Goal: Book appointment/travel/reservation

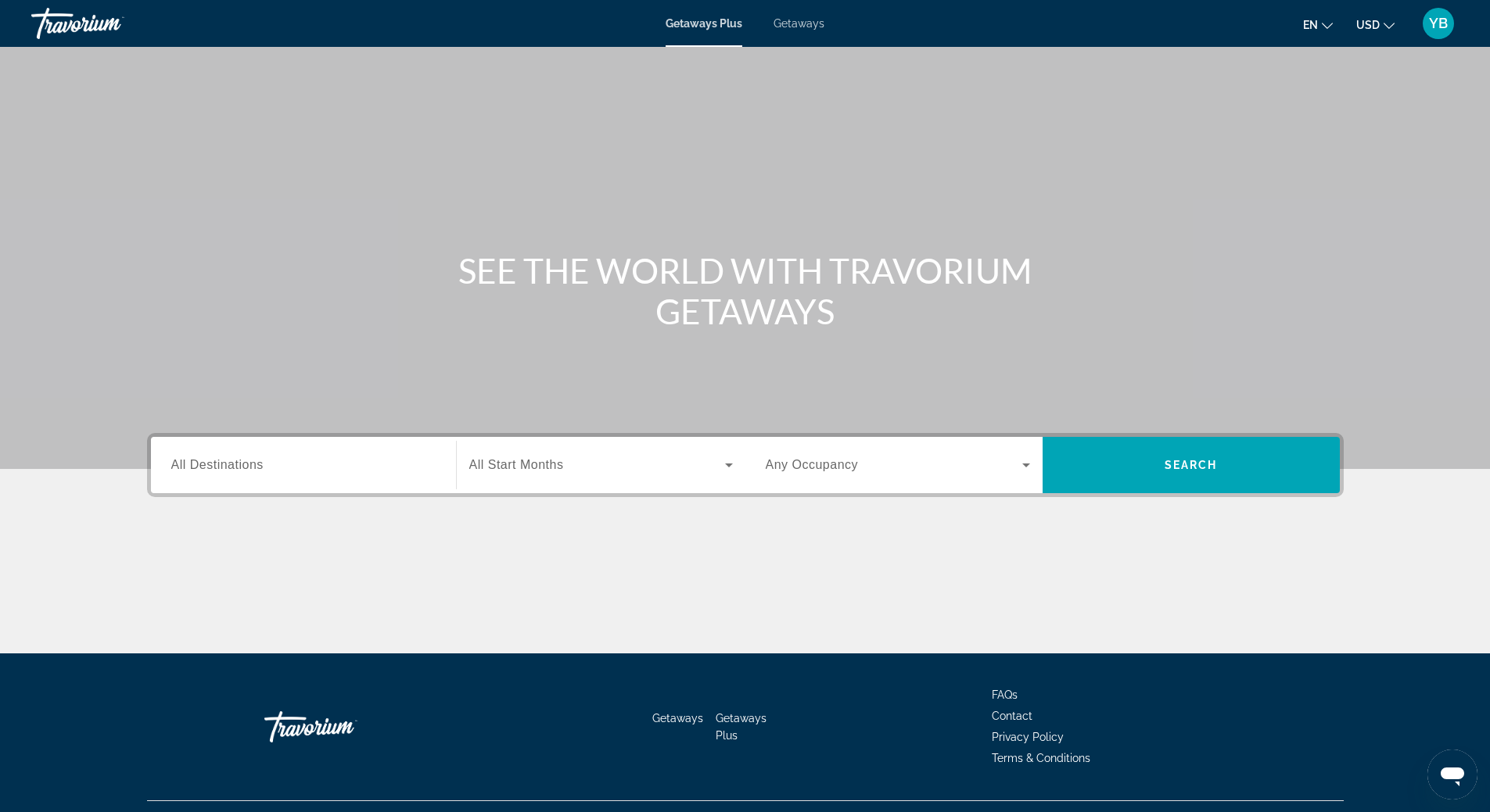
click at [298, 485] on div "Search widget" at bounding box center [303, 465] width 264 height 44
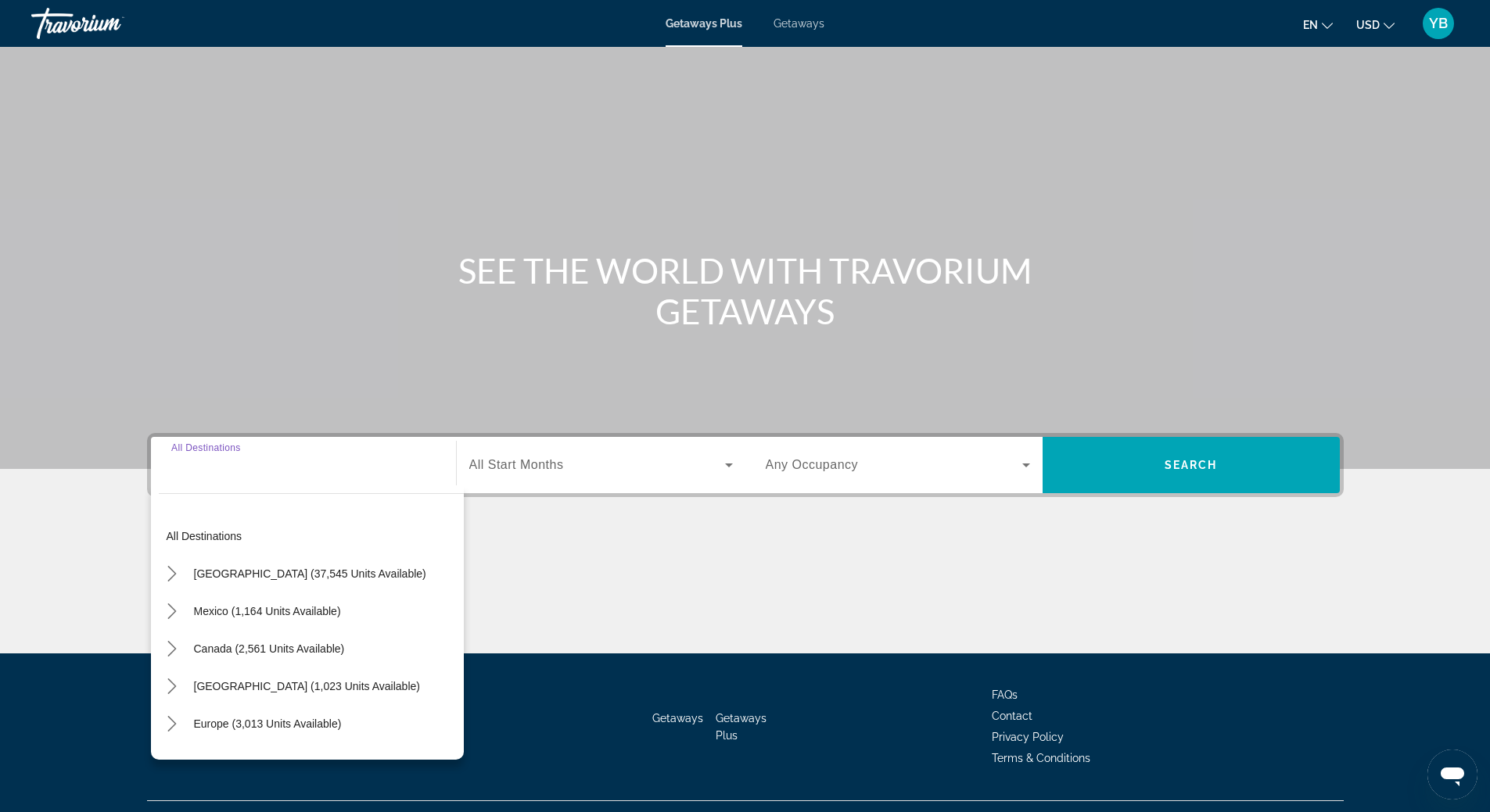
scroll to position [33, 0]
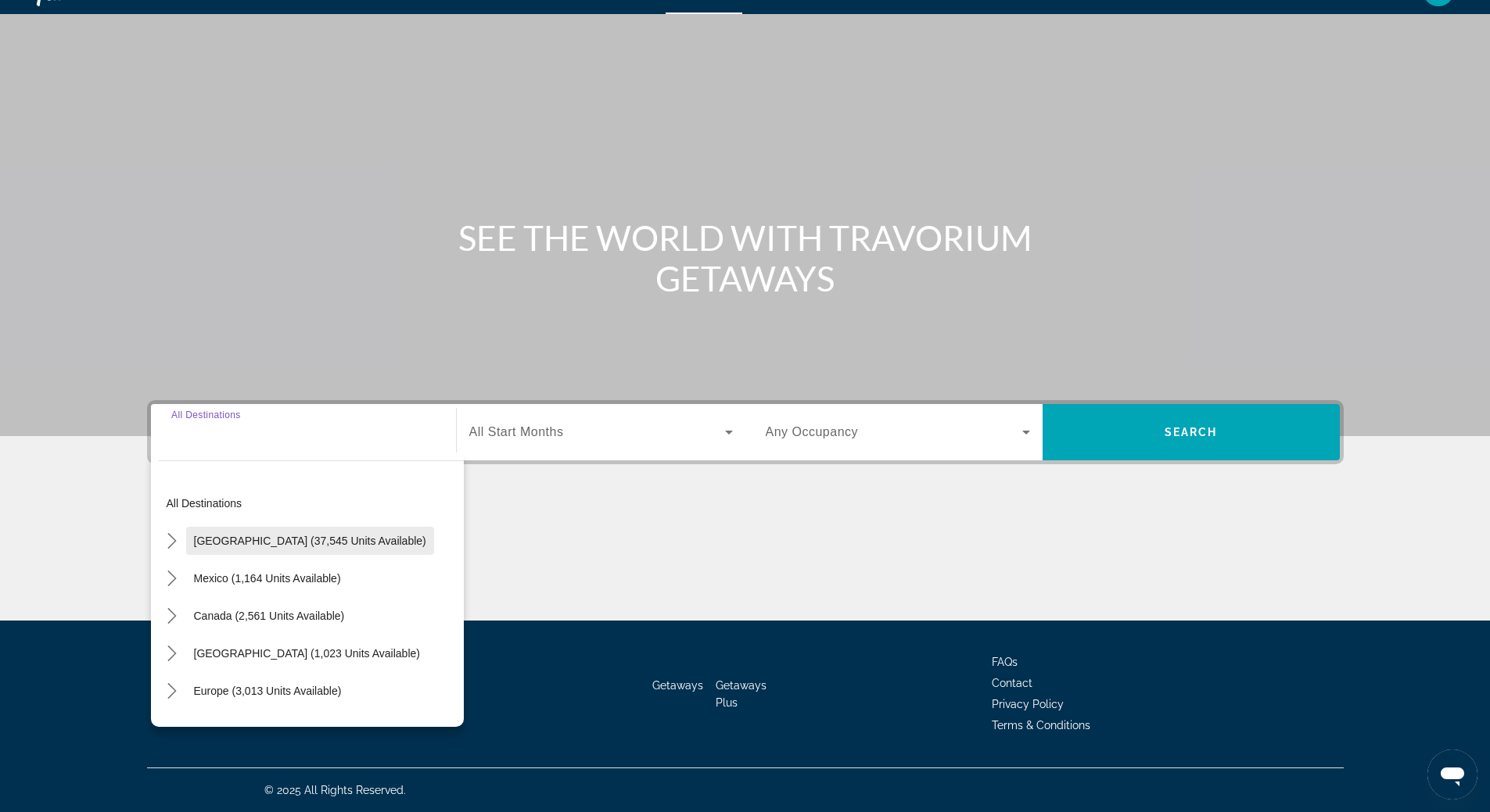
click at [270, 543] on span "[GEOGRAPHIC_DATA] (37,545 units available)" at bounding box center [309, 541] width 233 height 13
type input "**********"
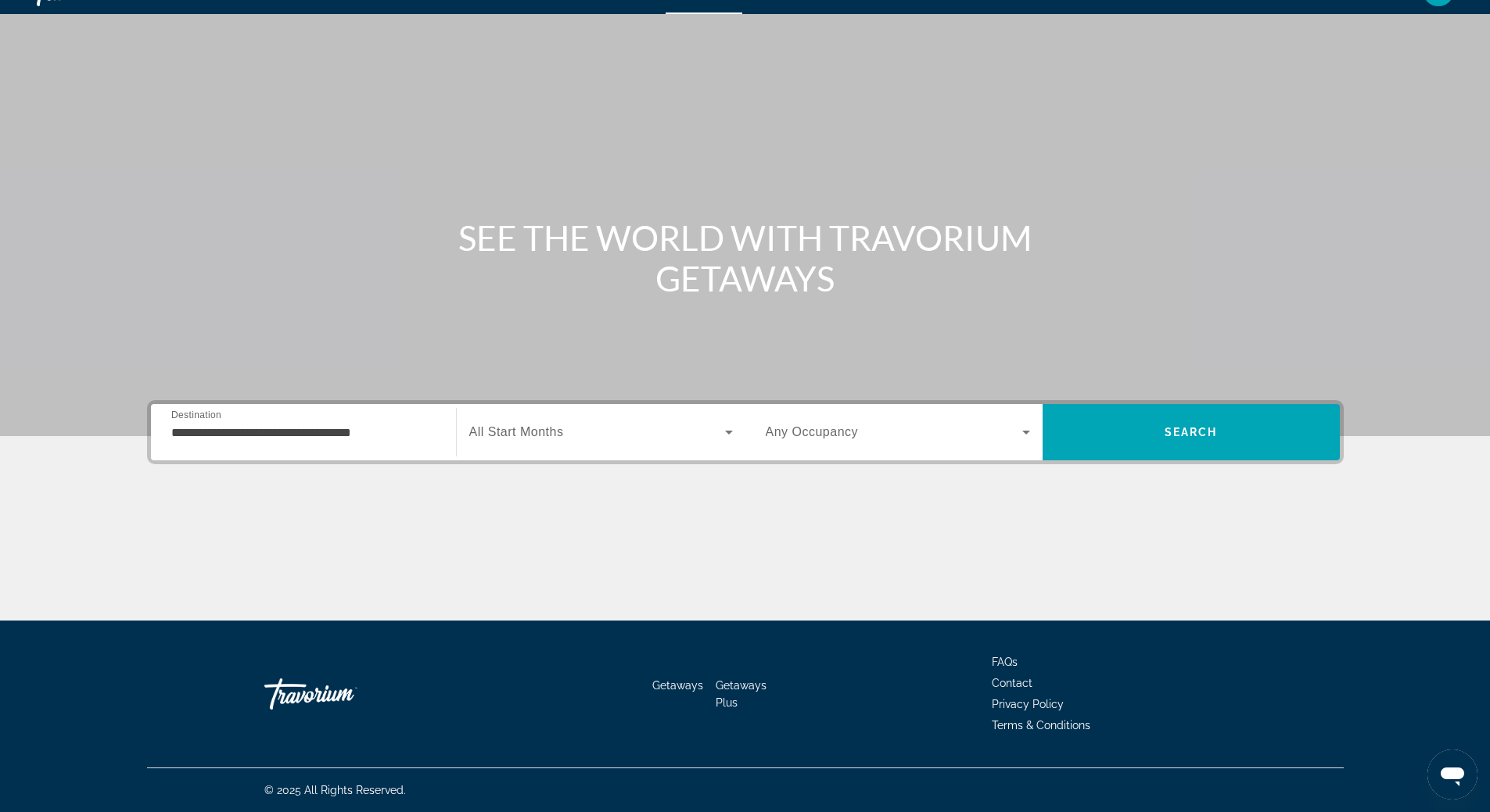
click at [592, 441] on div "Search widget" at bounding box center [601, 432] width 263 height 43
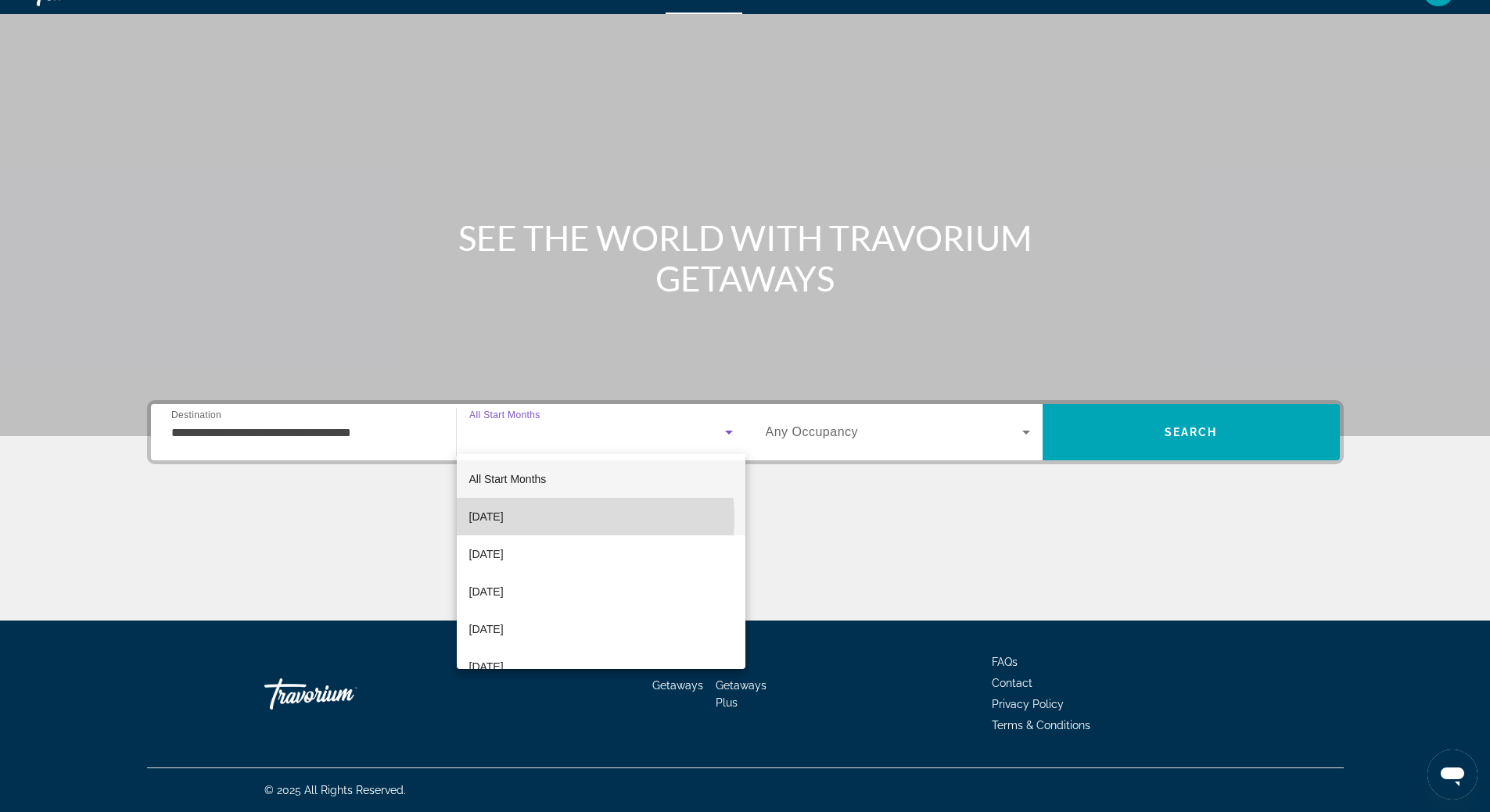
click at [544, 518] on mat-option "[DATE]" at bounding box center [601, 517] width 289 height 38
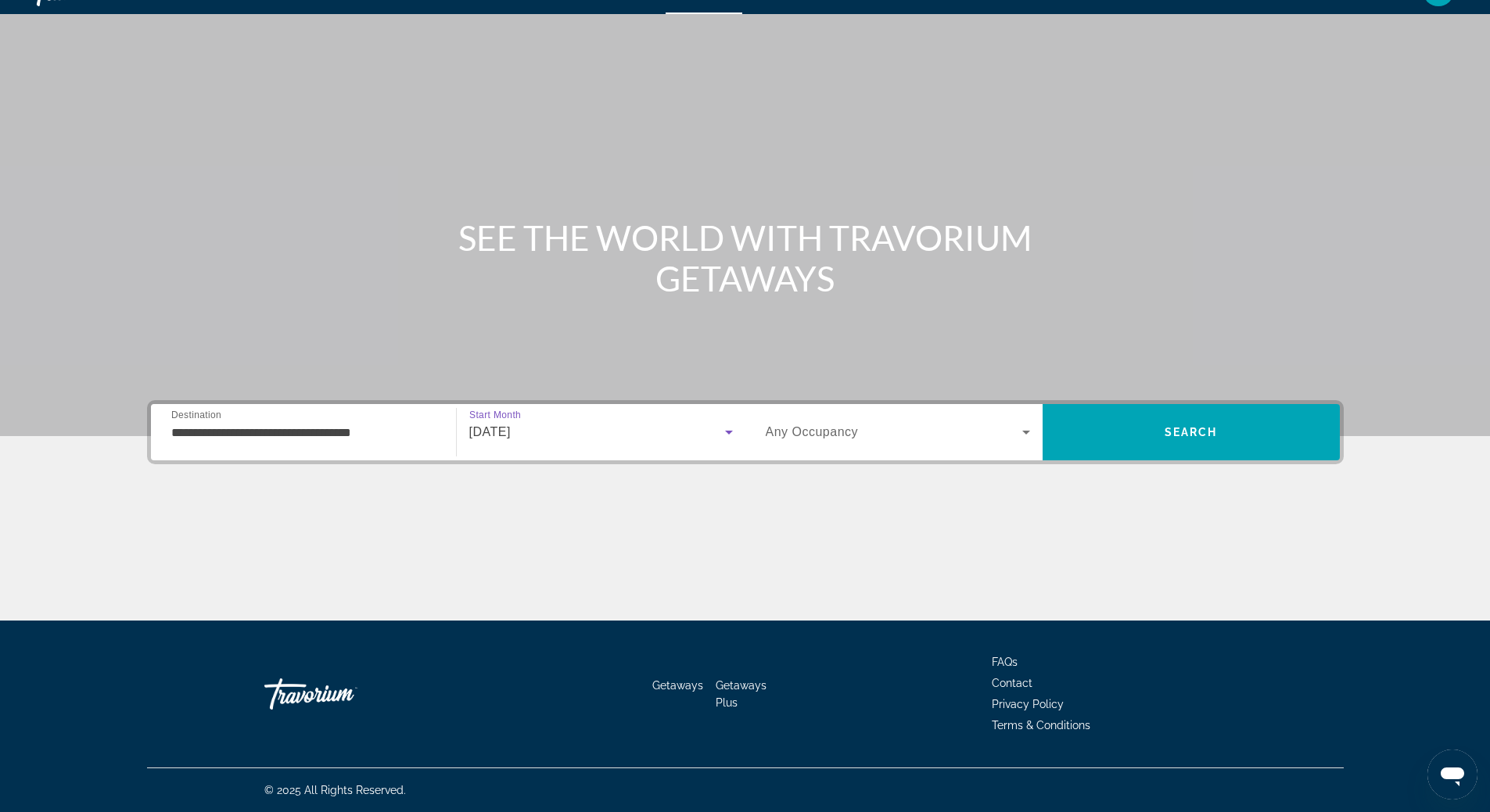
click at [796, 444] on div "Search widget" at bounding box center [897, 432] width 264 height 43
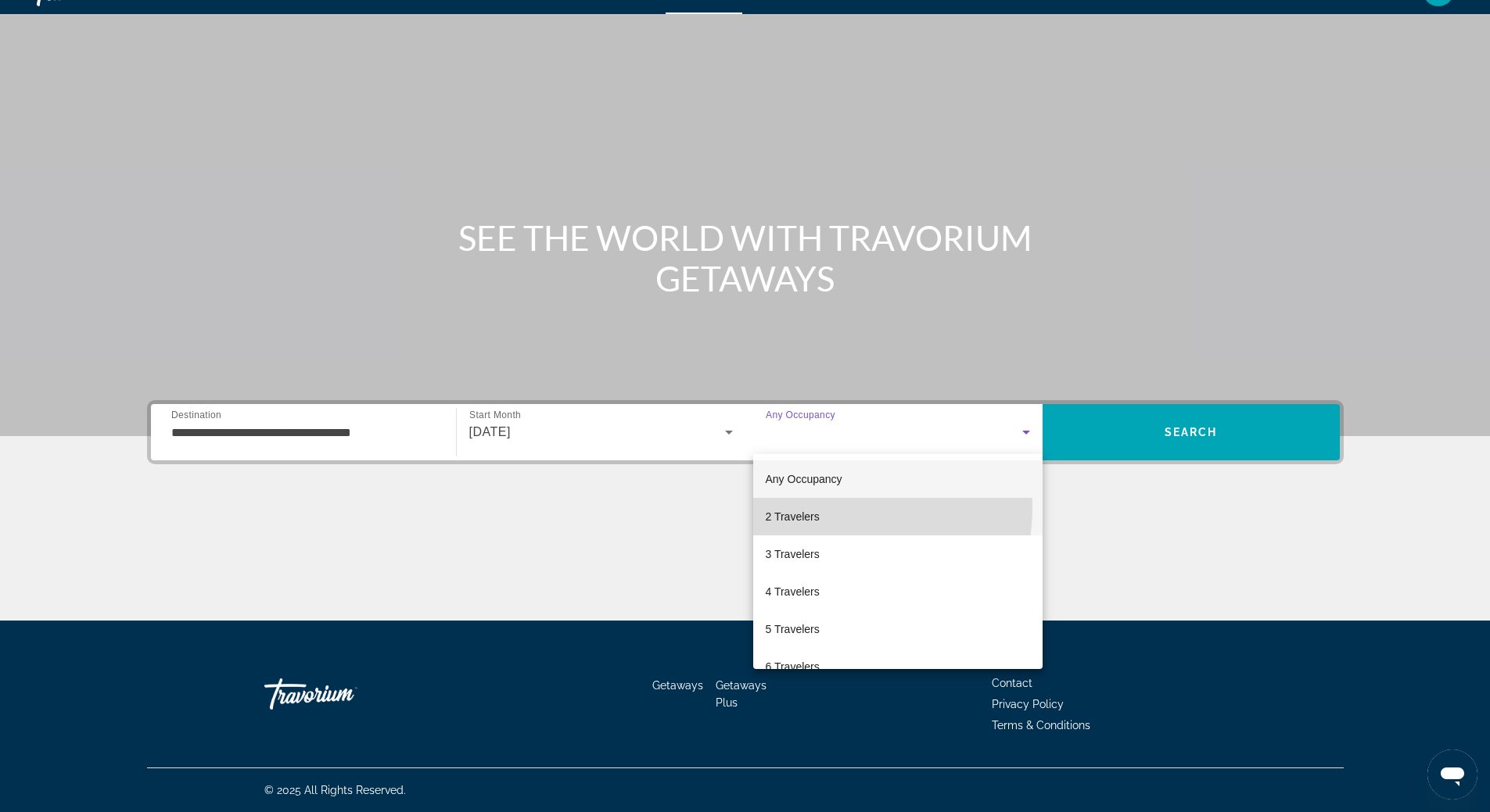
click at [828, 507] on mat-option "2 Travelers" at bounding box center [898, 517] width 289 height 38
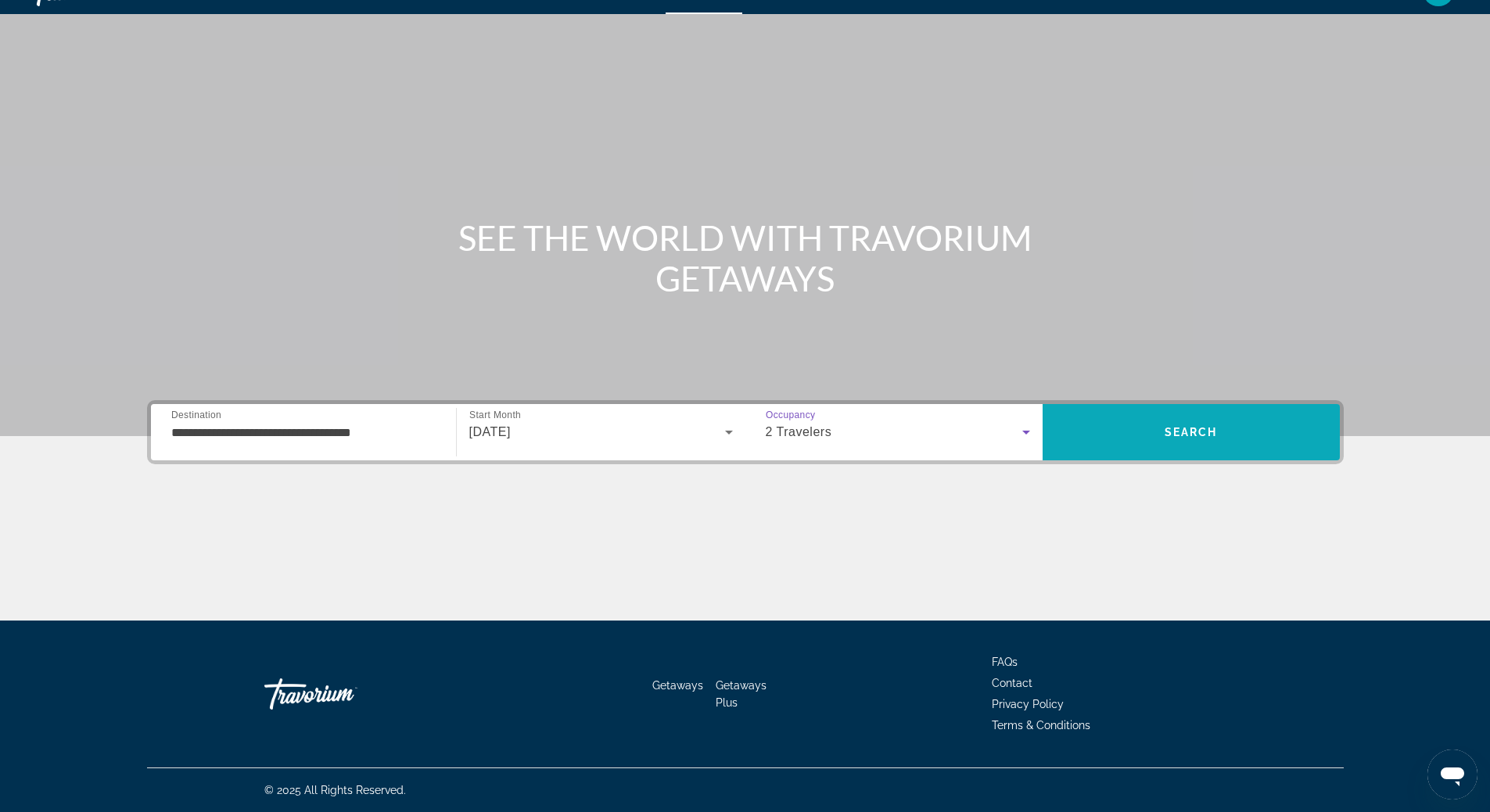
click at [1163, 445] on span "Search" at bounding box center [1191, 432] width 298 height 38
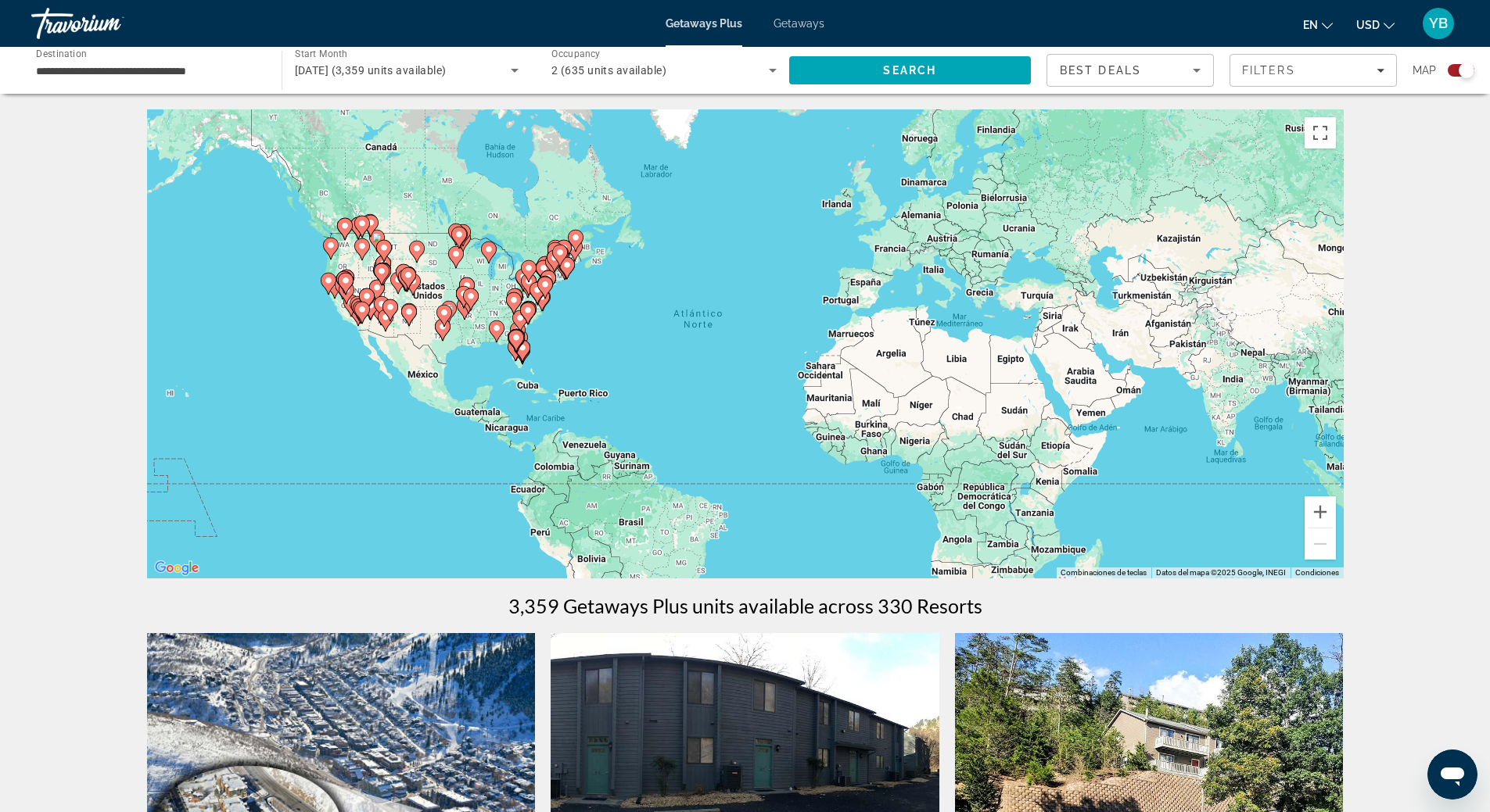
click at [521, 349] on gmp-advanced-marker "Main content" at bounding box center [516, 341] width 15 height 24
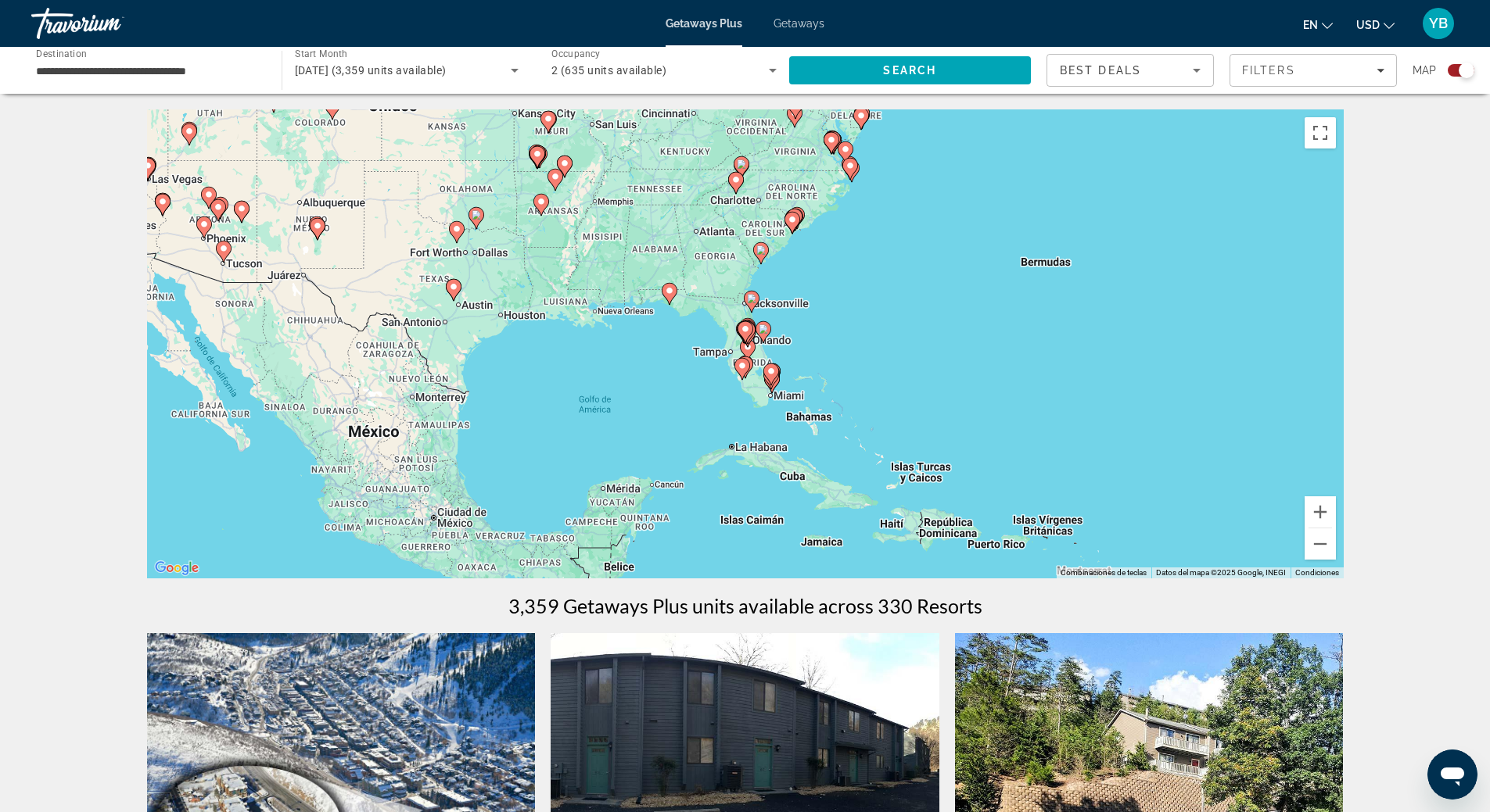
click at [790, 361] on div "Para activar la función de arrastrar con el teclado, presiona Alt + Intro. Una …" at bounding box center [745, 344] width 1197 height 469
click at [769, 311] on div "Para activar la función de arrastrar con el teclado, presiona Alt + Intro. Una …" at bounding box center [745, 344] width 1197 height 469
click at [754, 303] on icon "Main content" at bounding box center [751, 301] width 14 height 20
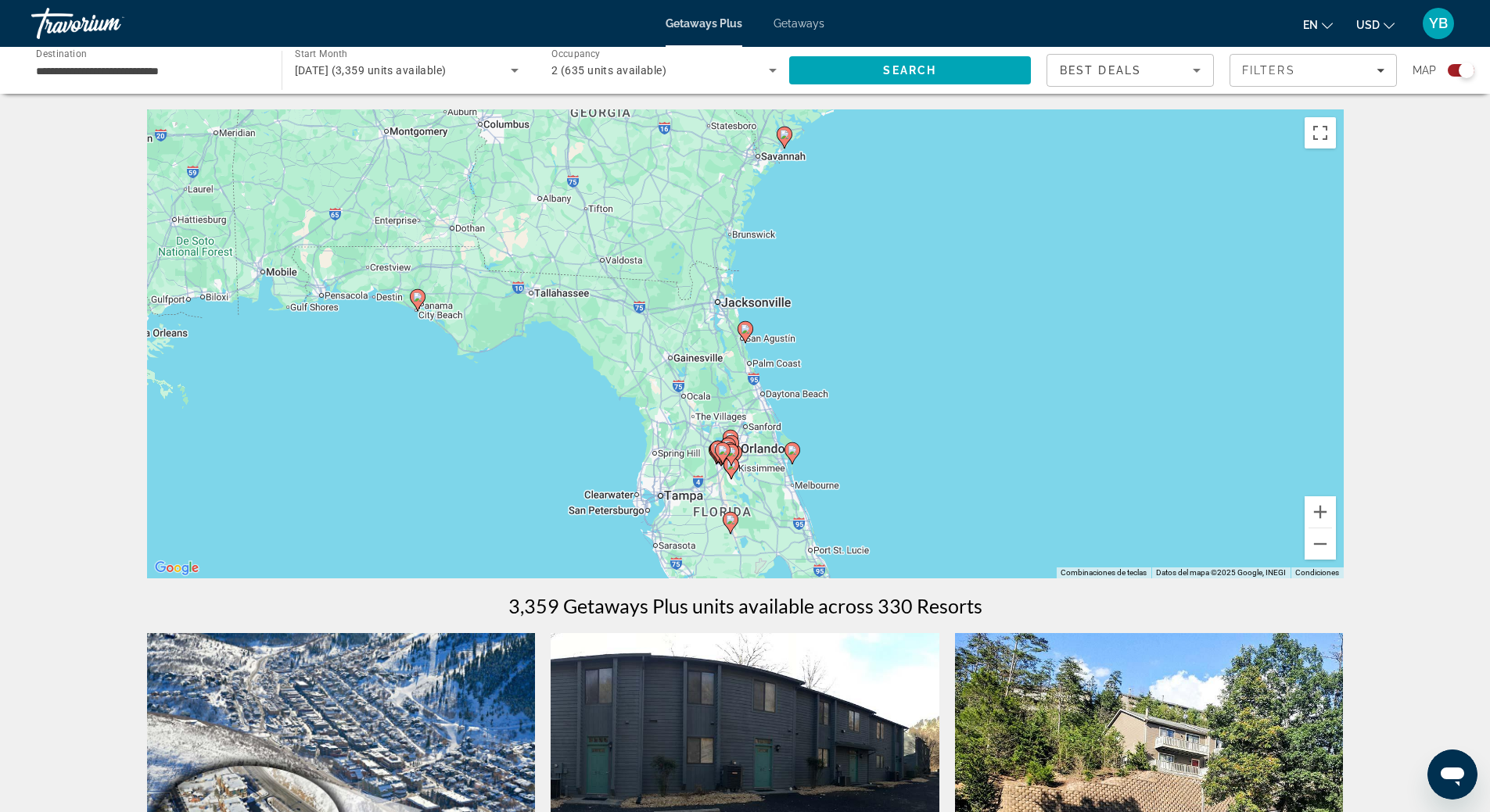
click at [414, 303] on icon "Main content" at bounding box center [417, 300] width 14 height 20
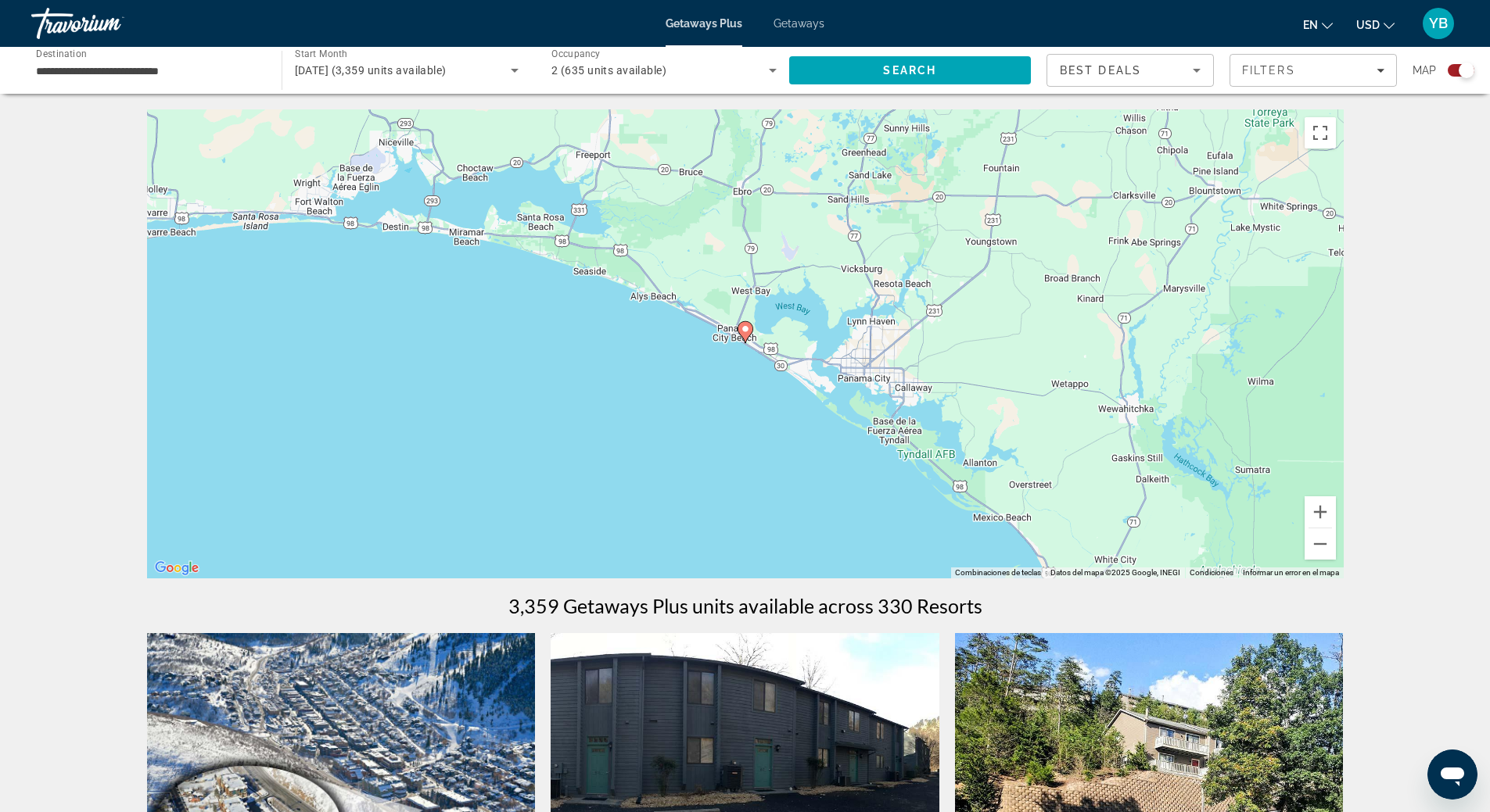
click at [744, 333] on image "Main content" at bounding box center [745, 329] width 9 height 9
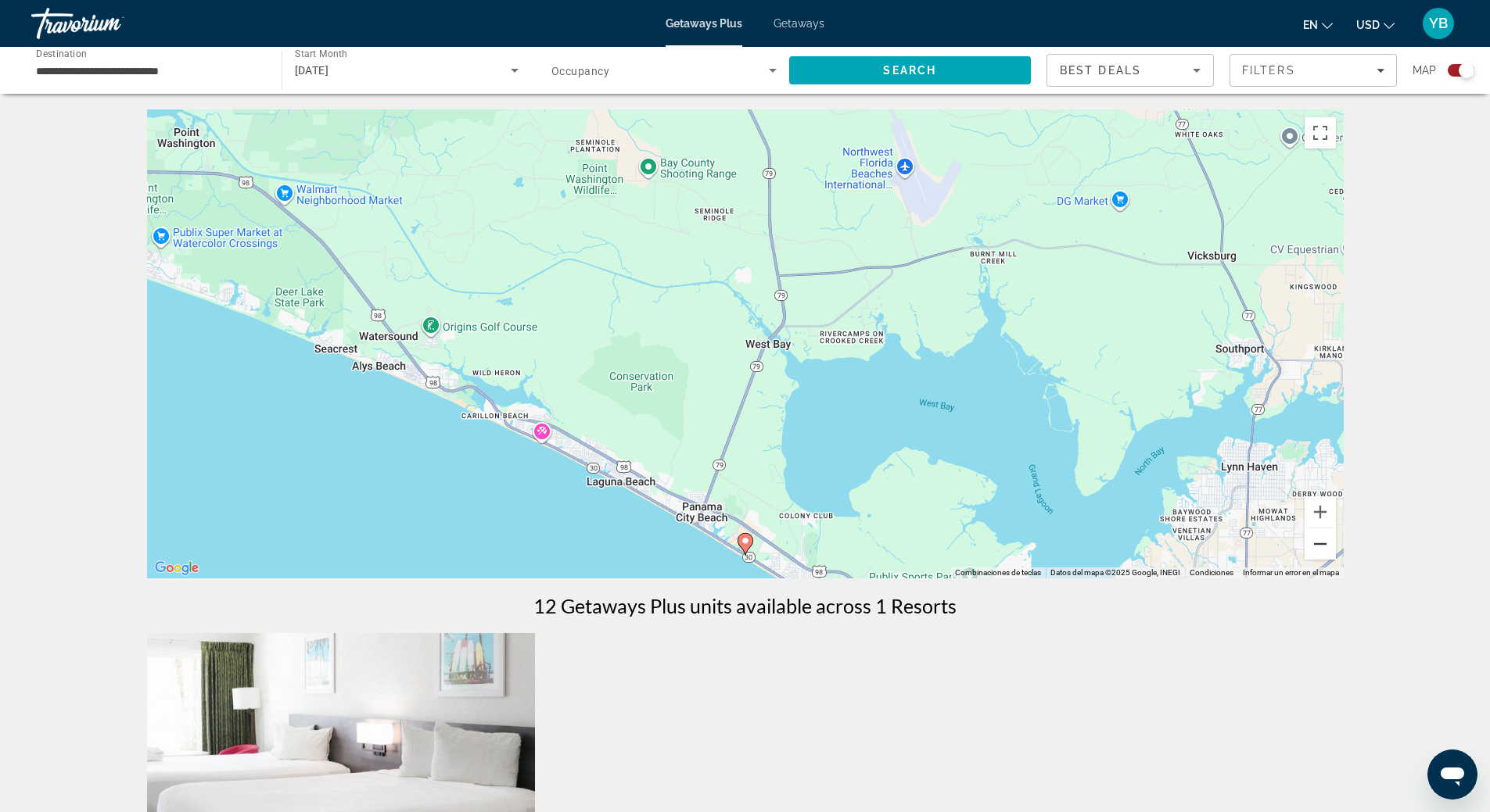
click at [1323, 548] on button "Alejar" at bounding box center [1320, 543] width 32 height 32
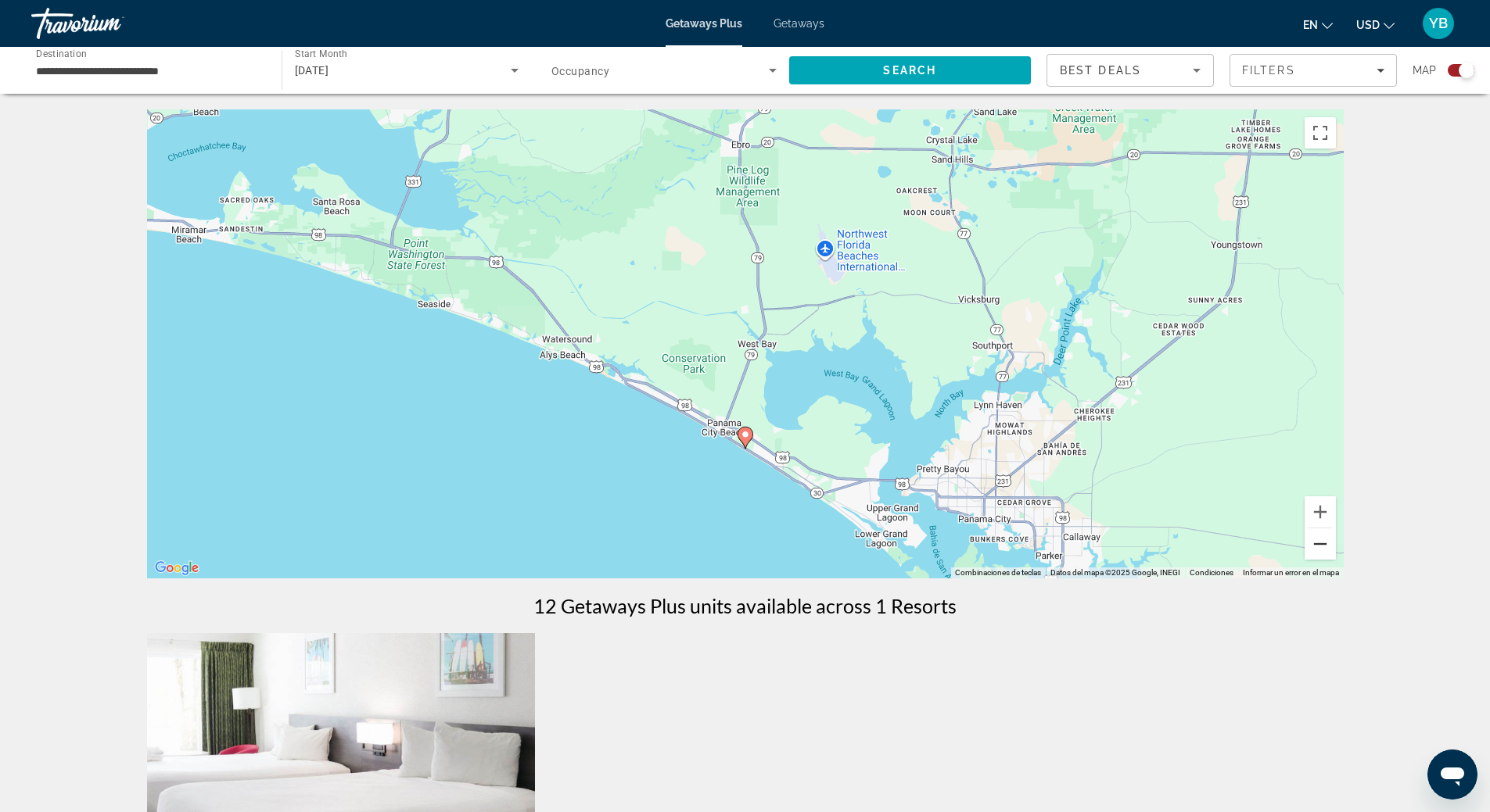
click at [1323, 548] on button "Alejar" at bounding box center [1320, 543] width 32 height 32
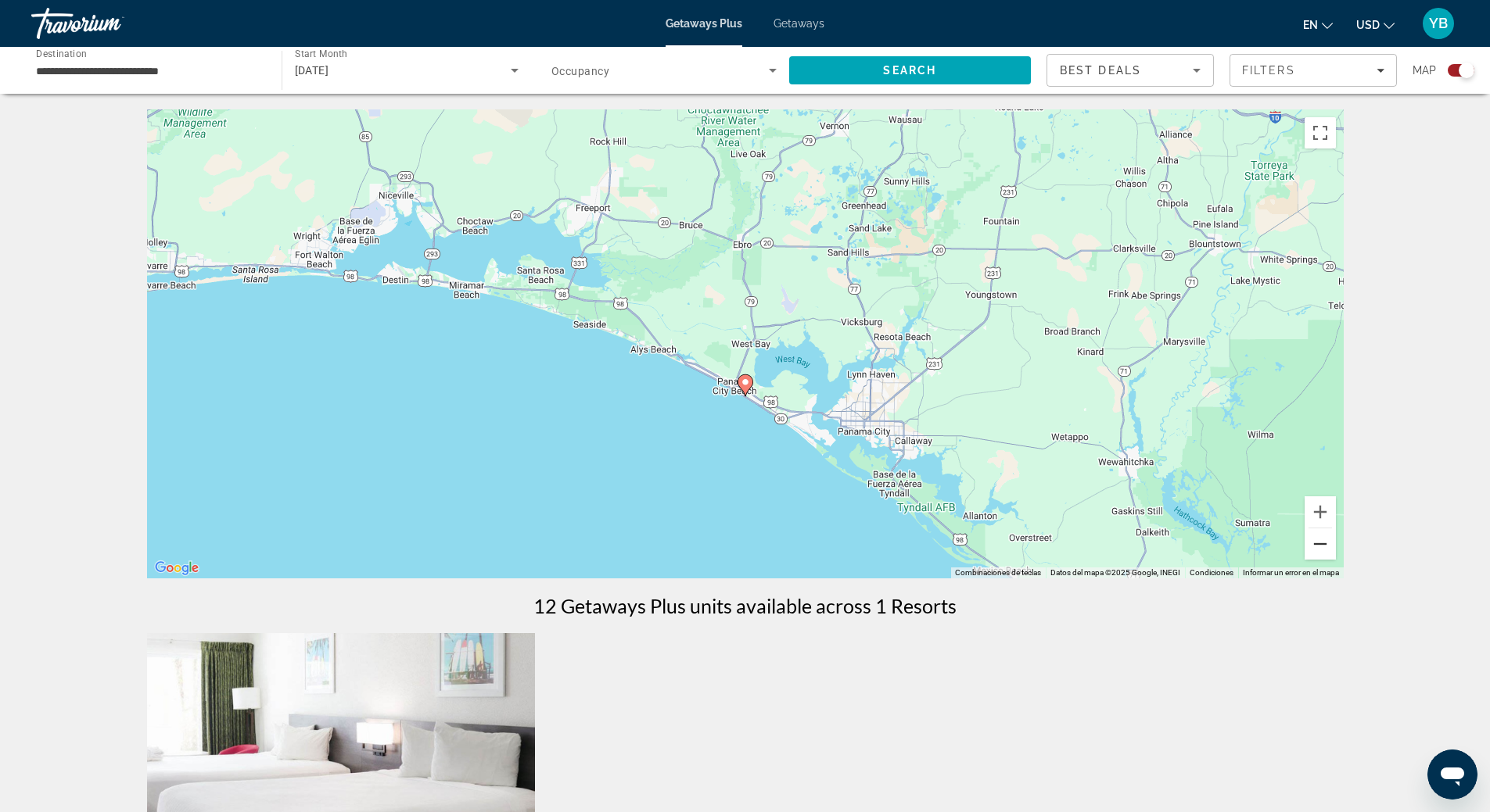
click at [1323, 548] on button "Alejar" at bounding box center [1320, 543] width 32 height 32
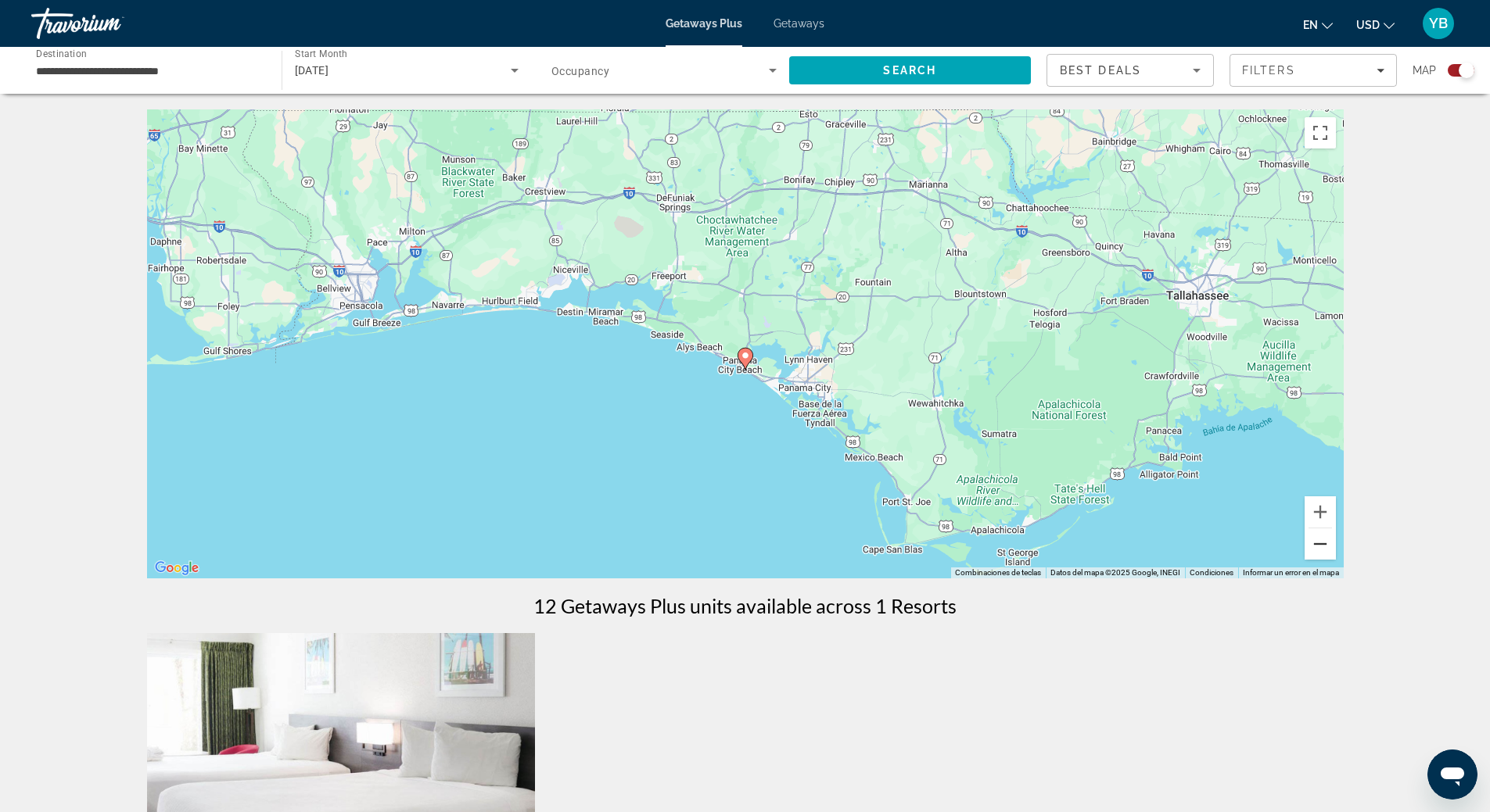
click at [1323, 548] on button "Alejar" at bounding box center [1320, 543] width 32 height 32
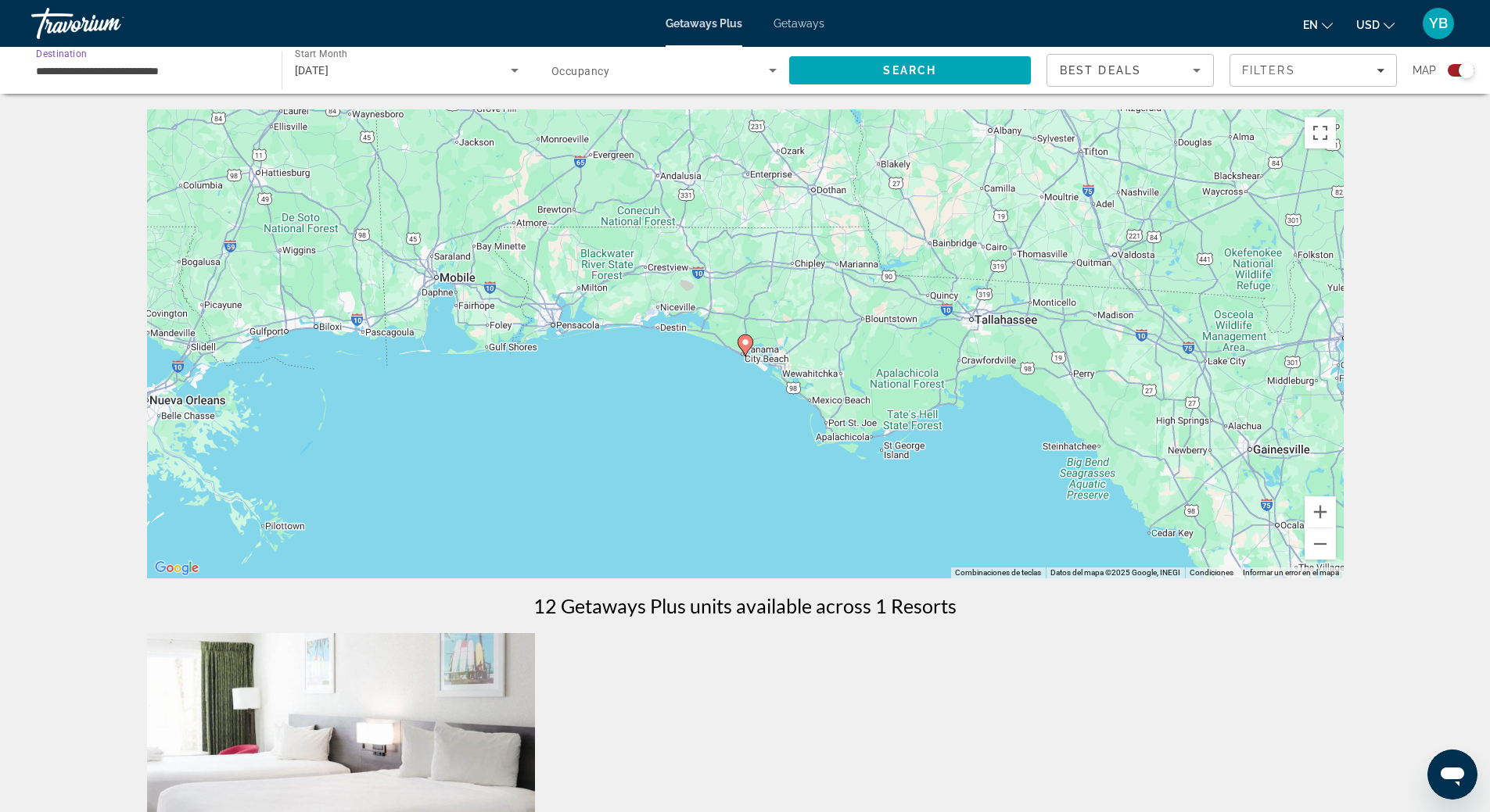
click at [111, 63] on input "**********" at bounding box center [148, 71] width 225 height 19
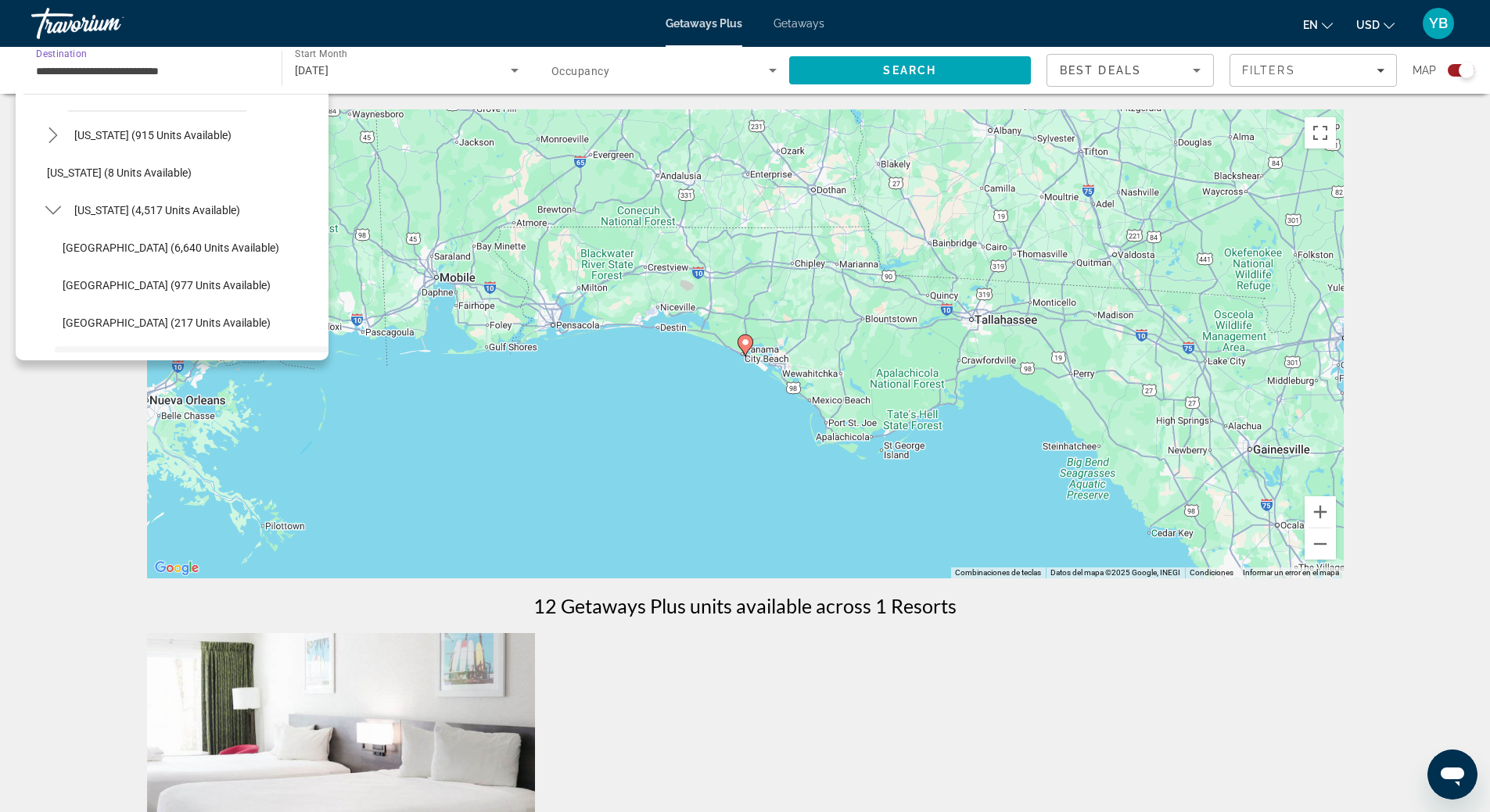
scroll to position [162, 0]
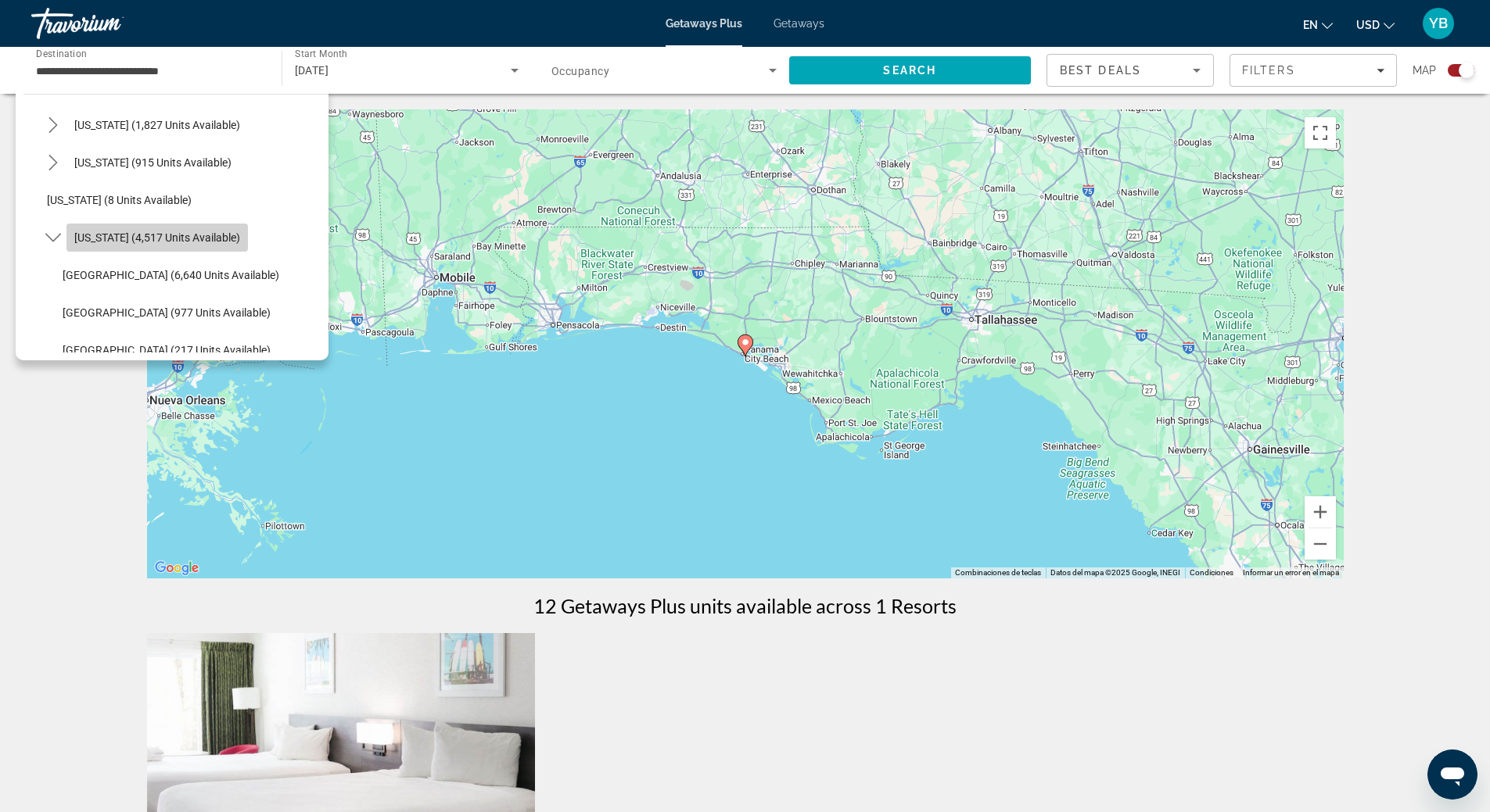
click at [159, 255] on span "Select destination: Florida (4,517 units available)" at bounding box center [157, 238] width 182 height 38
type input "**********"
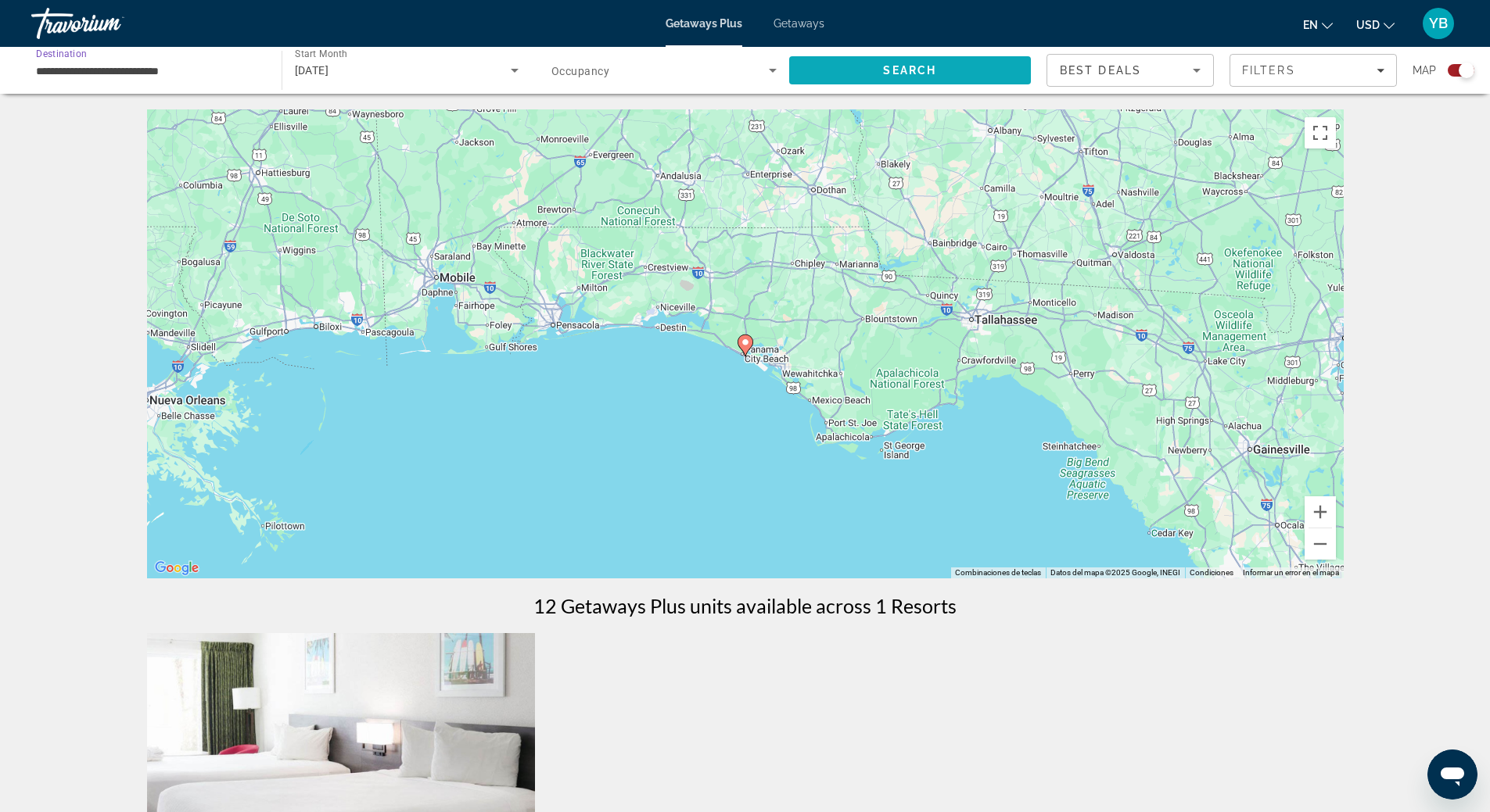
click at [930, 60] on span "Search" at bounding box center [910, 71] width 242 height 38
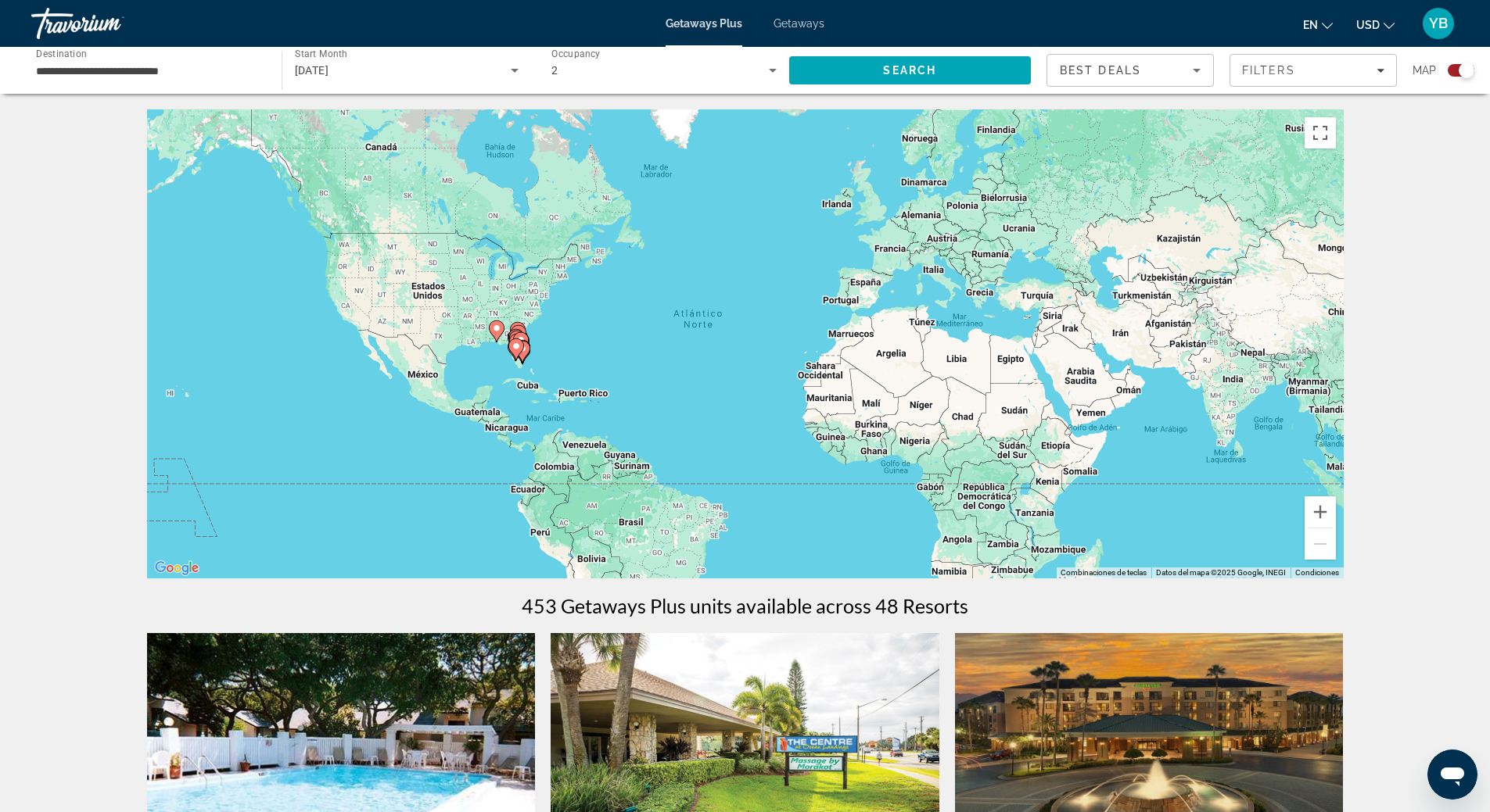
click at [1182, 68] on div "Best Deals" at bounding box center [1126, 70] width 133 height 19
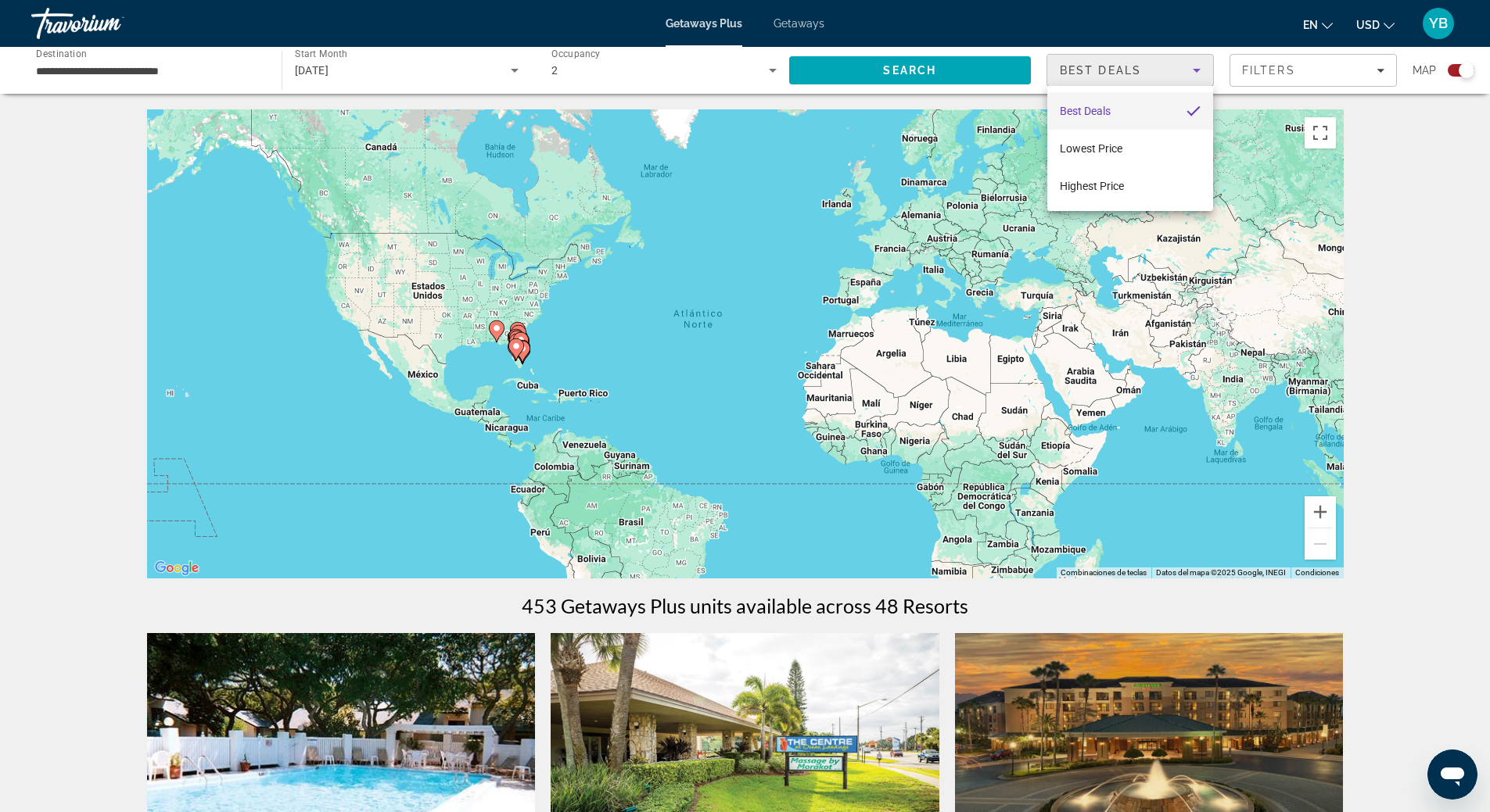
click at [1370, 72] on div at bounding box center [745, 406] width 1490 height 812
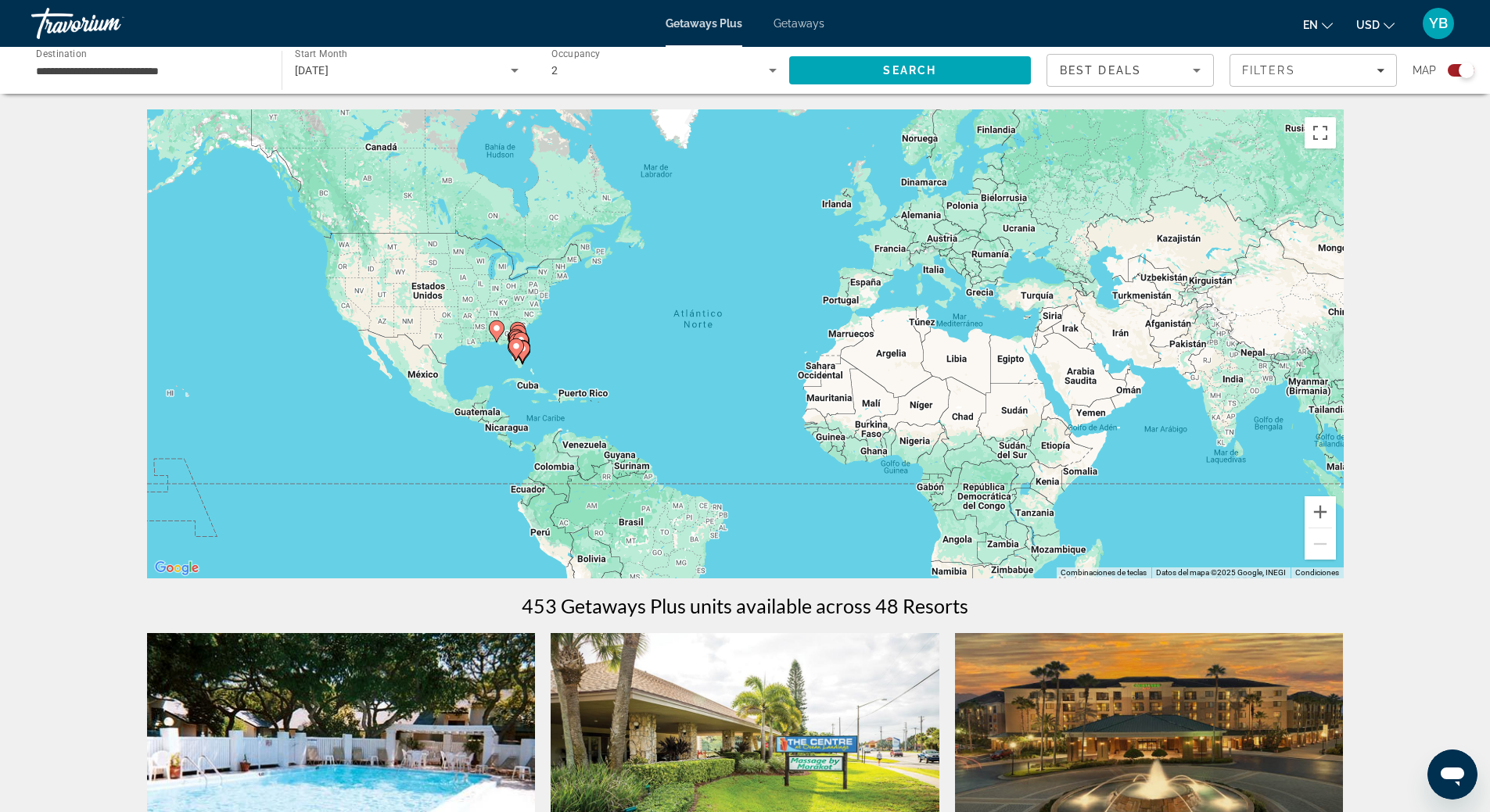
click at [1370, 72] on div "Filters" at bounding box center [1313, 71] width 142 height 13
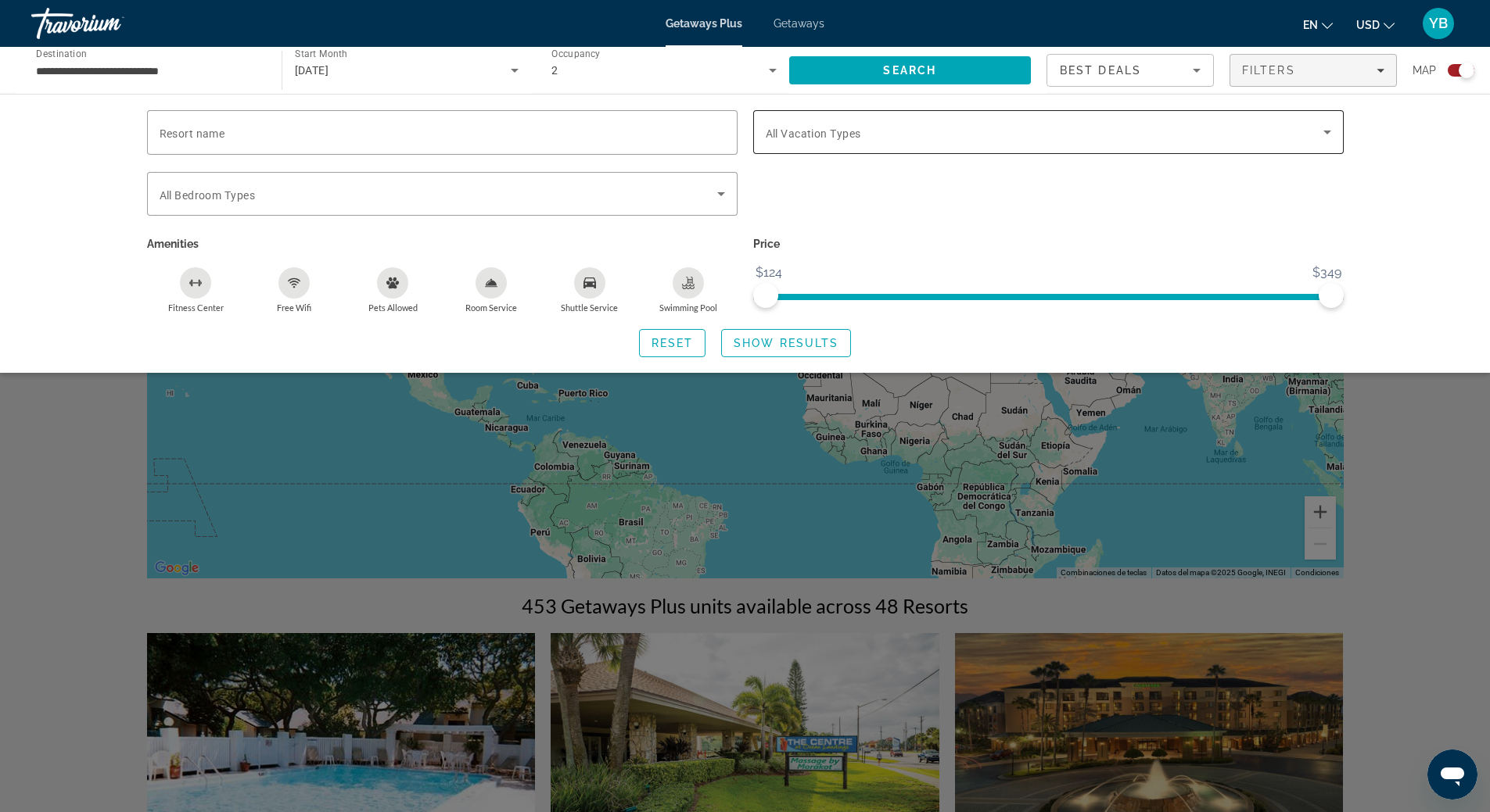
click at [837, 130] on span "All Vacation Types" at bounding box center [812, 134] width 95 height 13
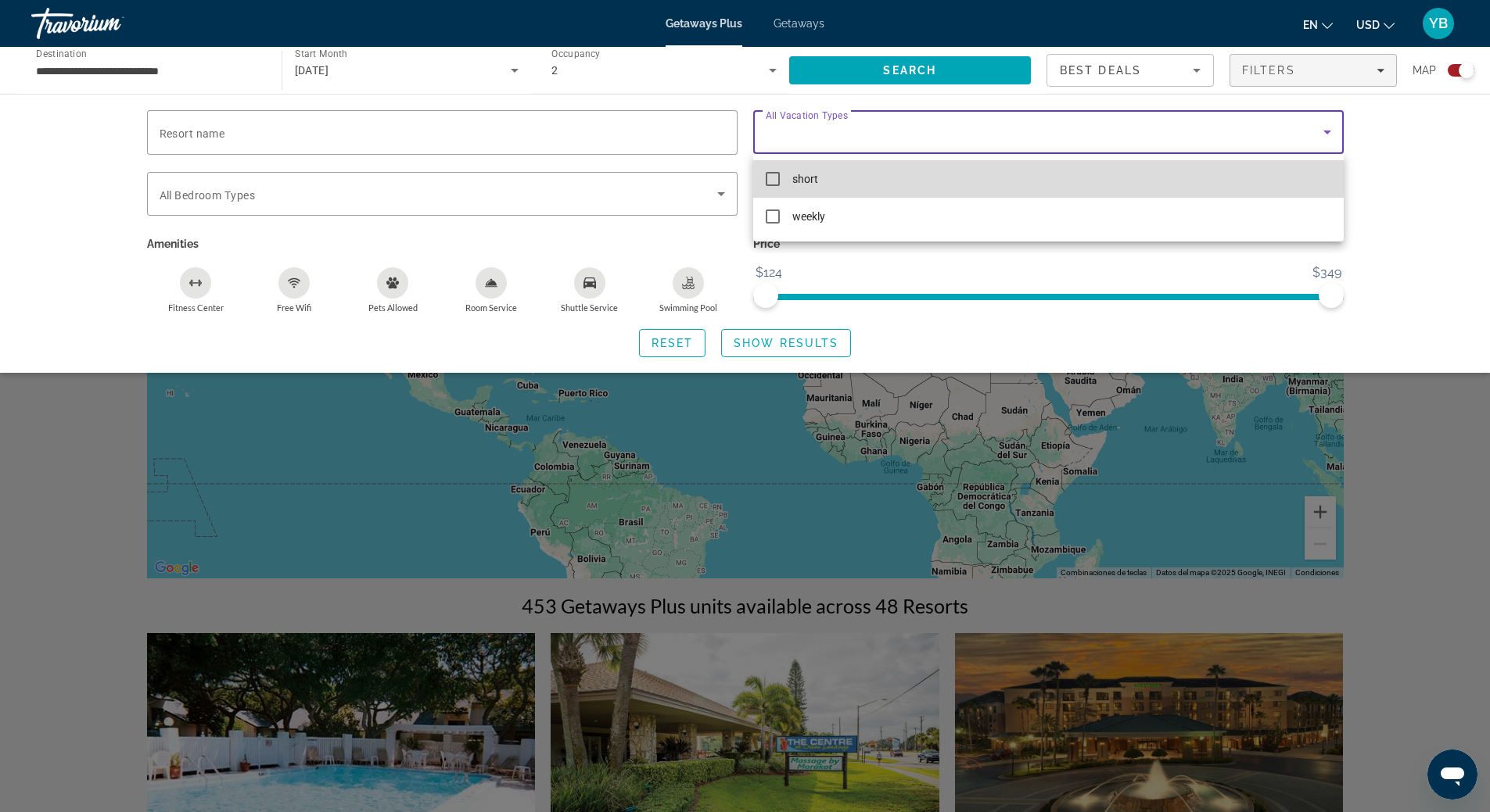
click at [805, 175] on span "short" at bounding box center [805, 179] width 26 height 19
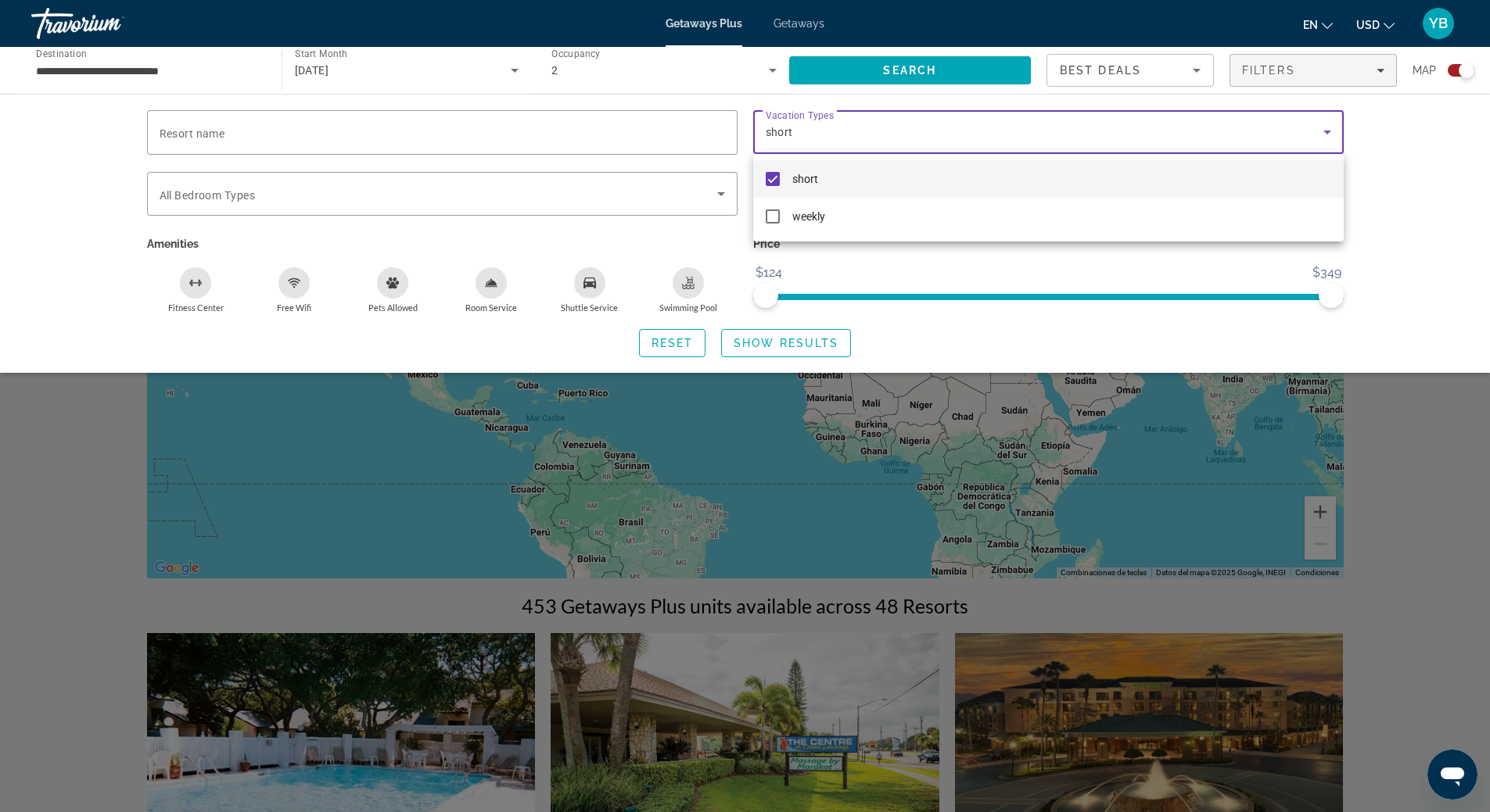
click at [687, 278] on div at bounding box center [745, 406] width 1490 height 812
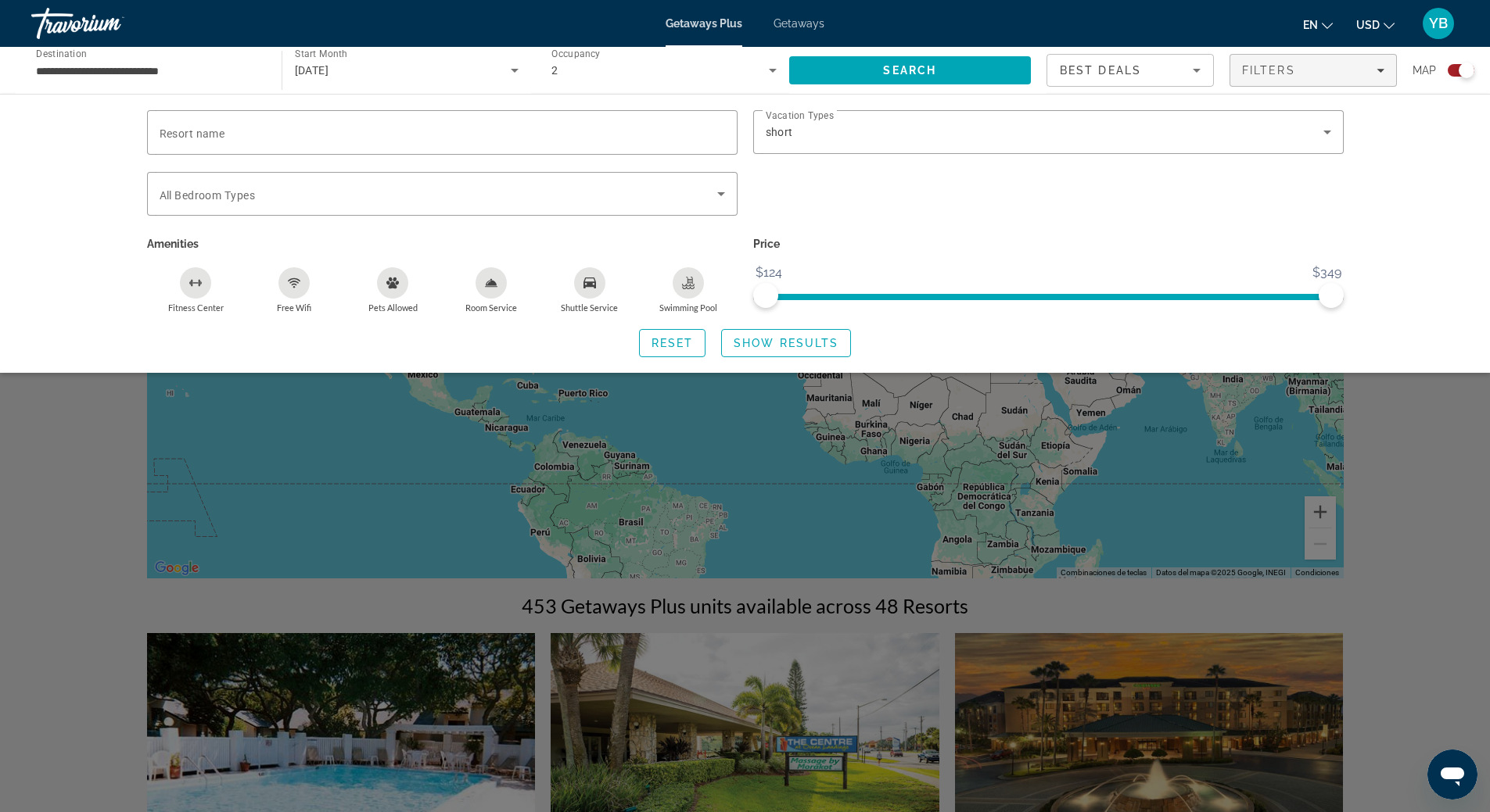
click at [689, 284] on icon "Swimming Pool" at bounding box center [688, 283] width 13 height 13
click at [799, 344] on span "Show Results" at bounding box center [786, 344] width 105 height 13
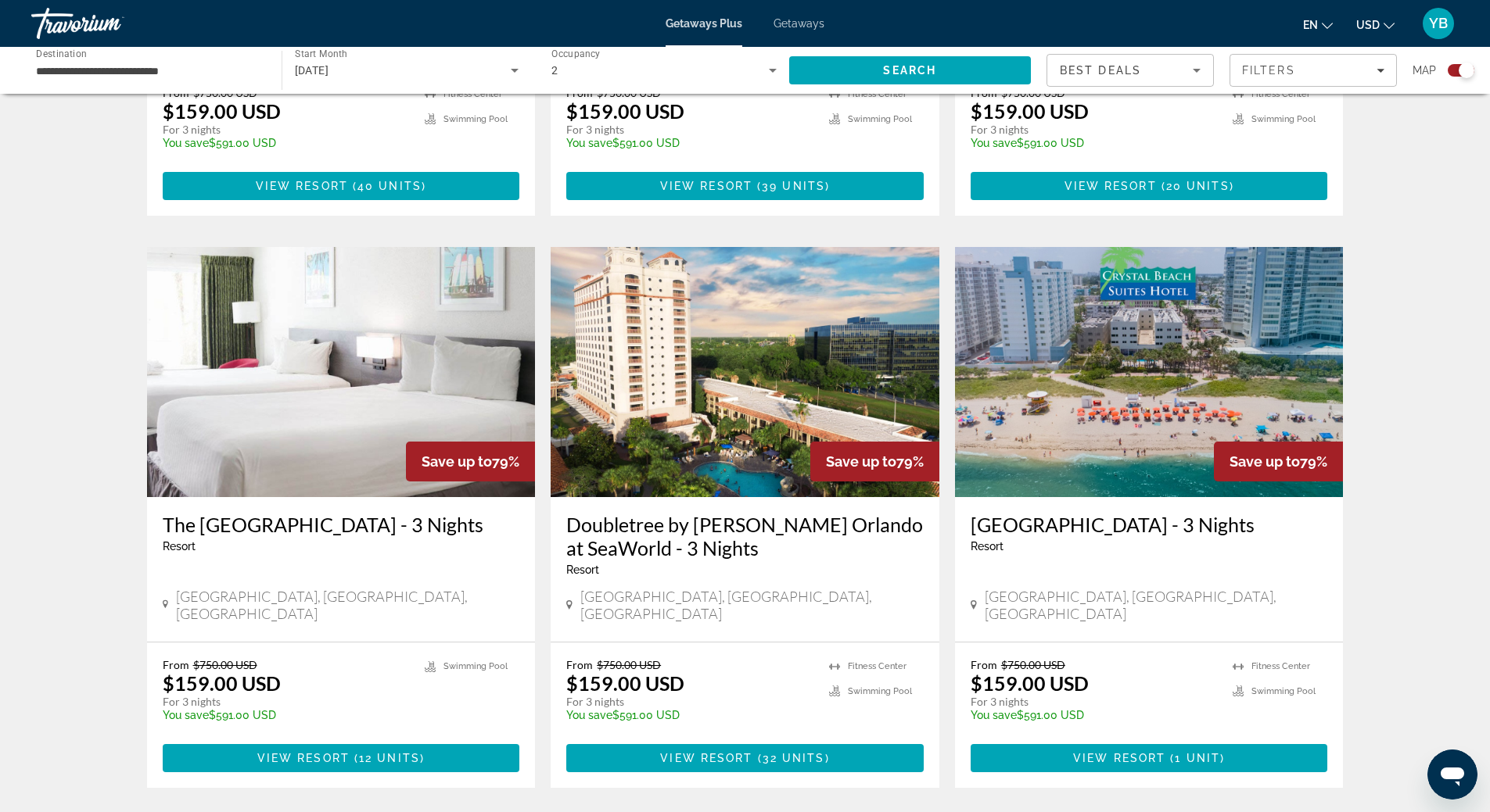
scroll to position [1584, 0]
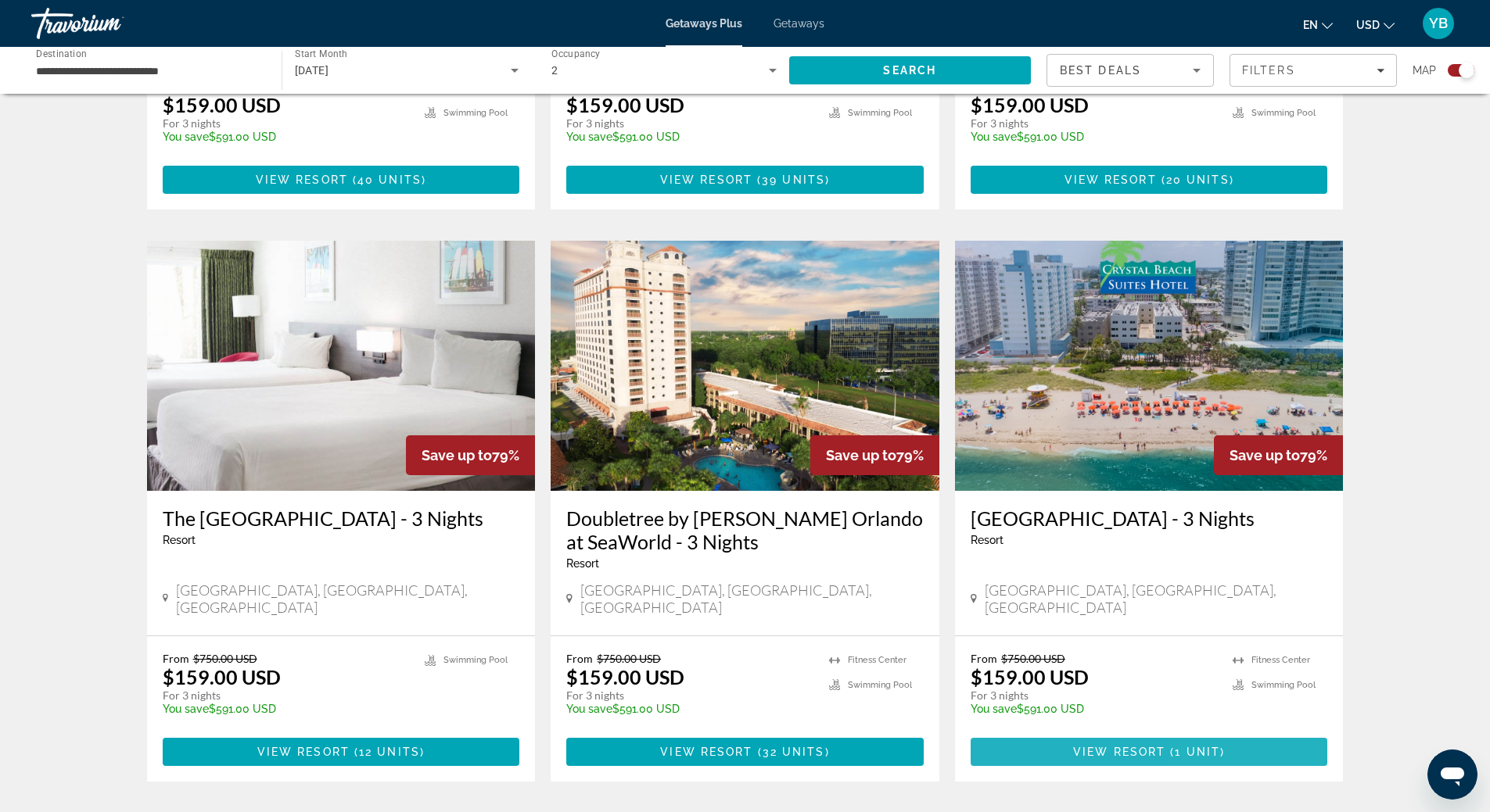
click at [1229, 733] on span "Main content" at bounding box center [1149, 752] width 357 height 38
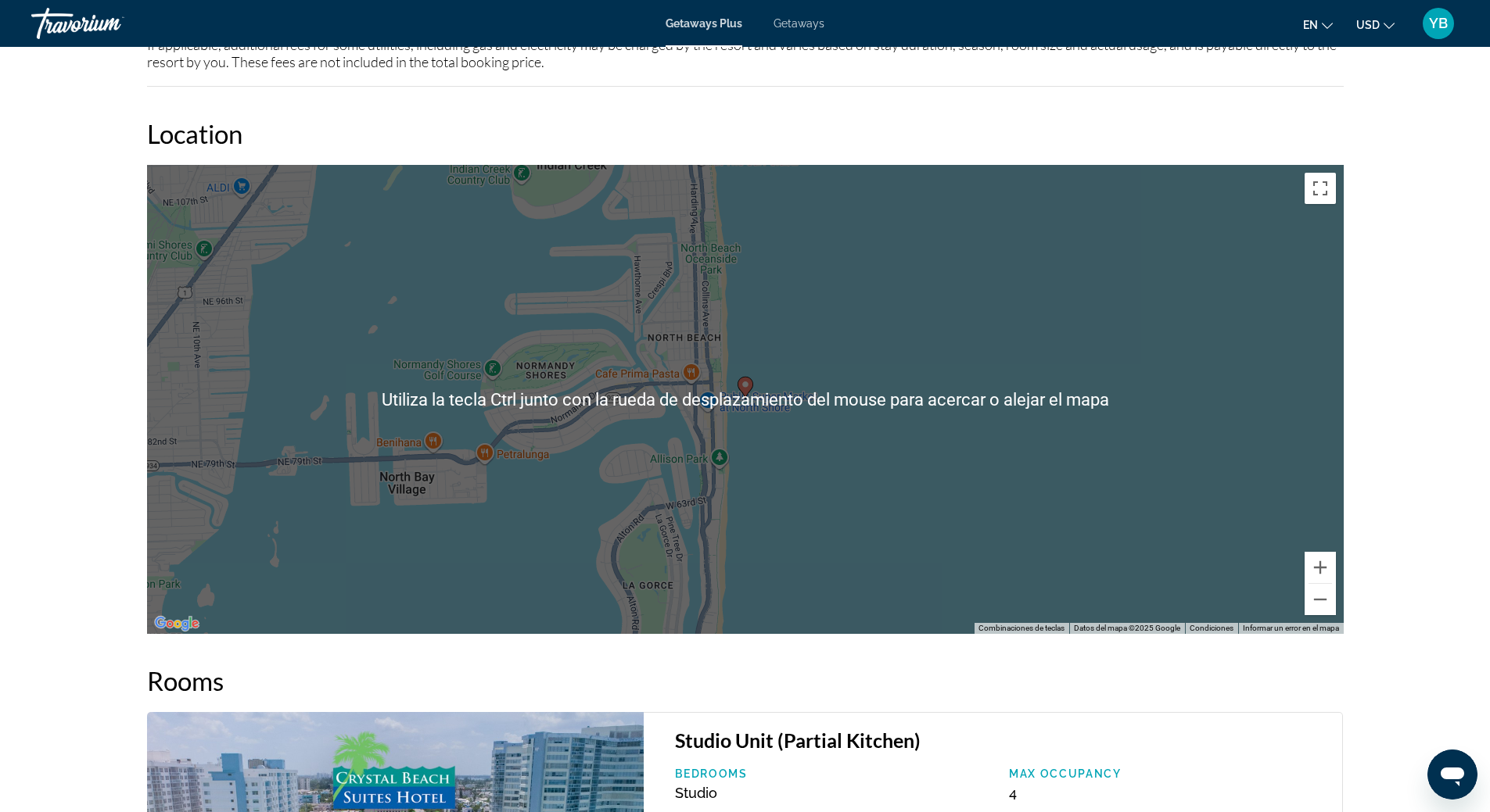
scroll to position [1954, 0]
